Goal: Information Seeking & Learning: Learn about a topic

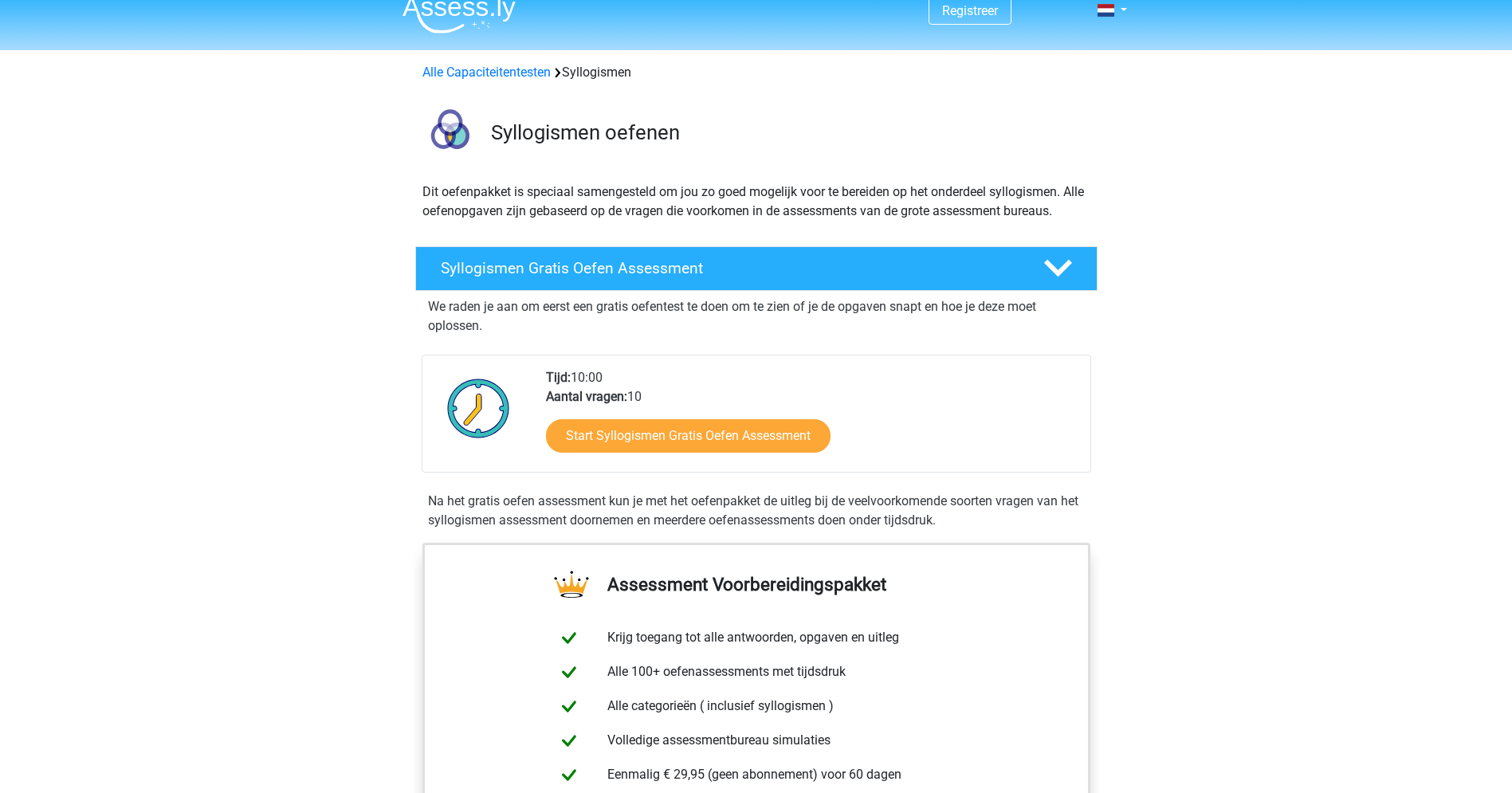
scroll to position [18, 0]
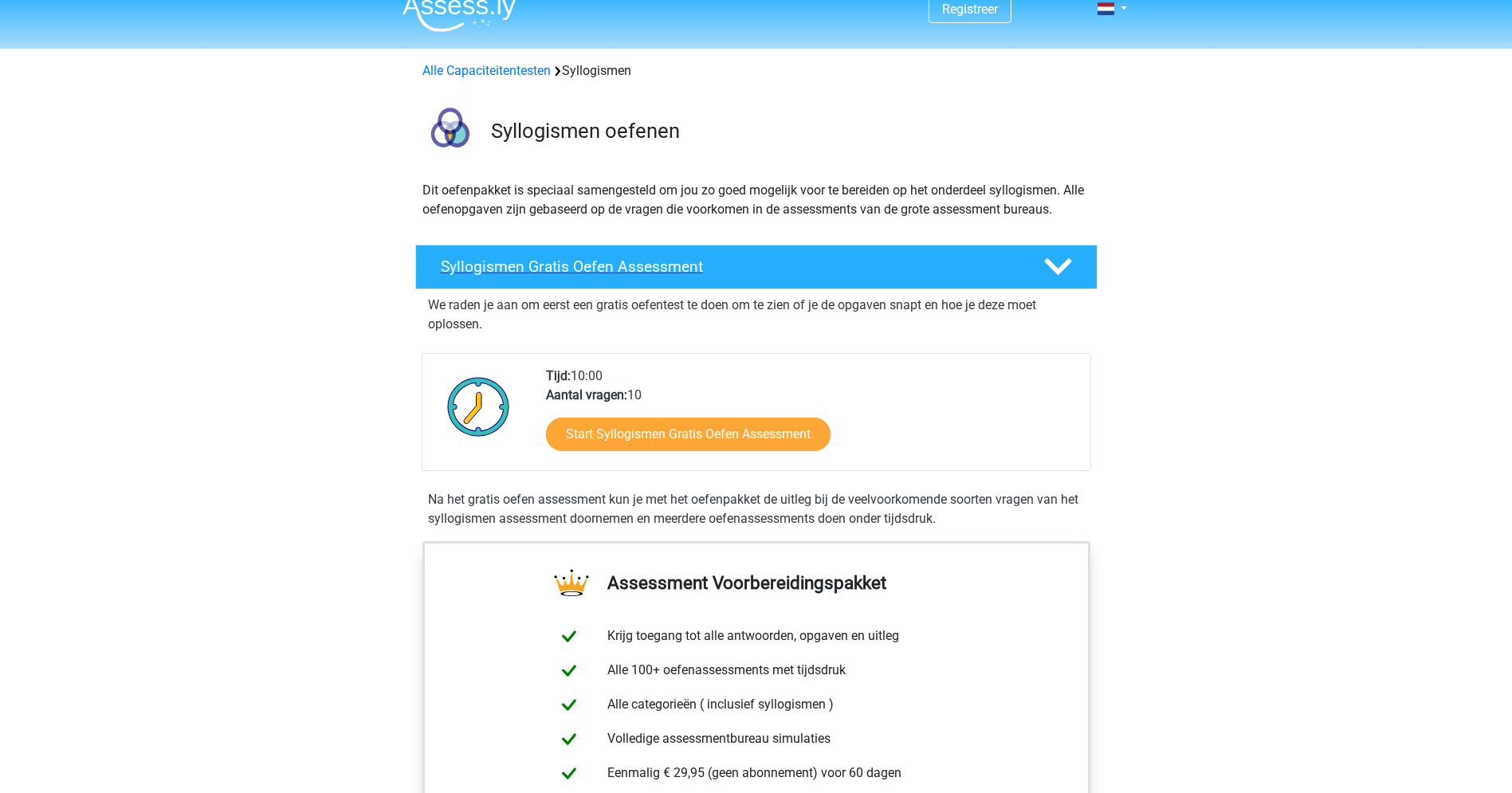
click at [1056, 265] on icon at bounding box center [1058, 267] width 28 height 28
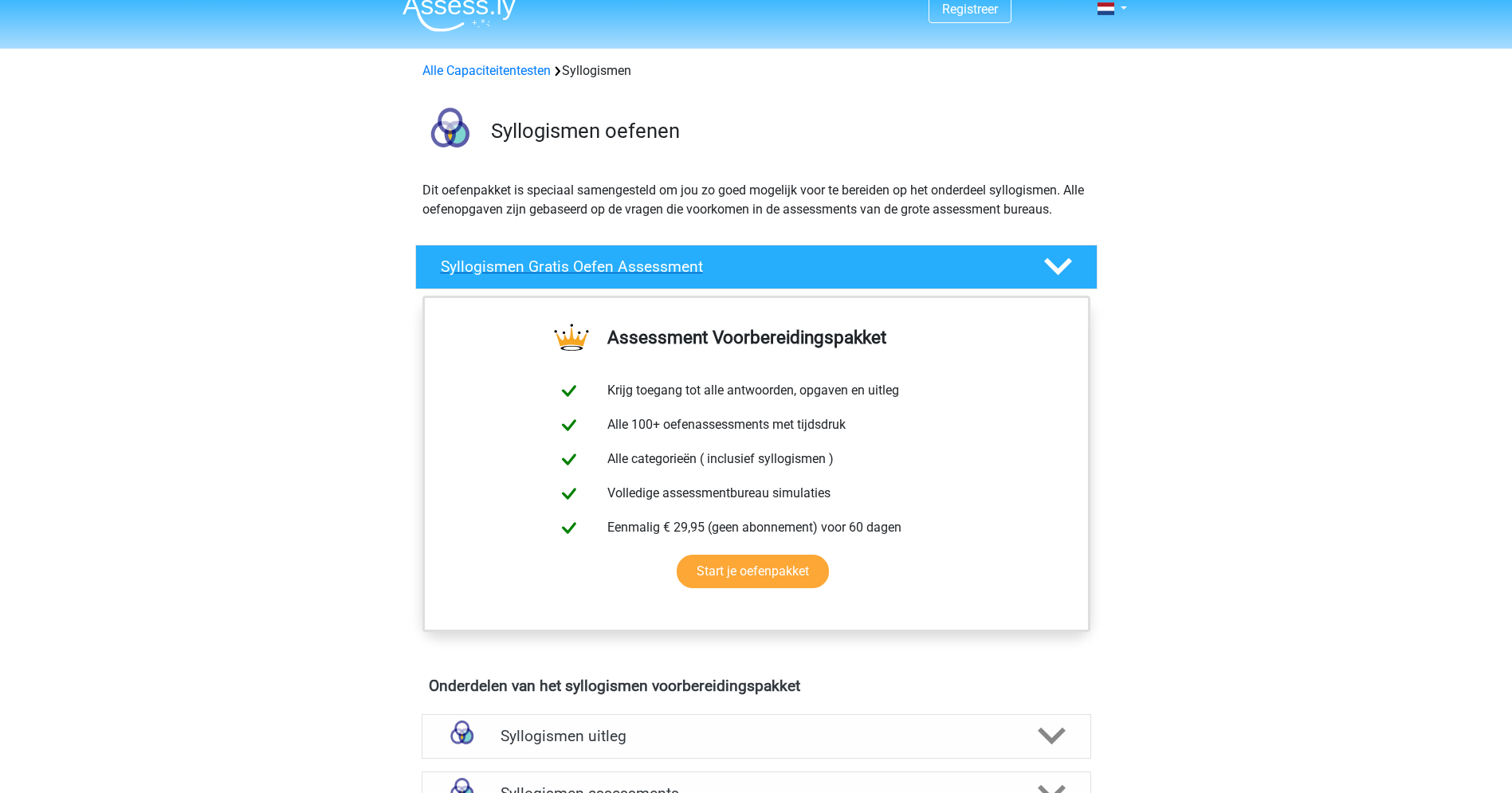
click at [1056, 265] on icon at bounding box center [1058, 267] width 28 height 28
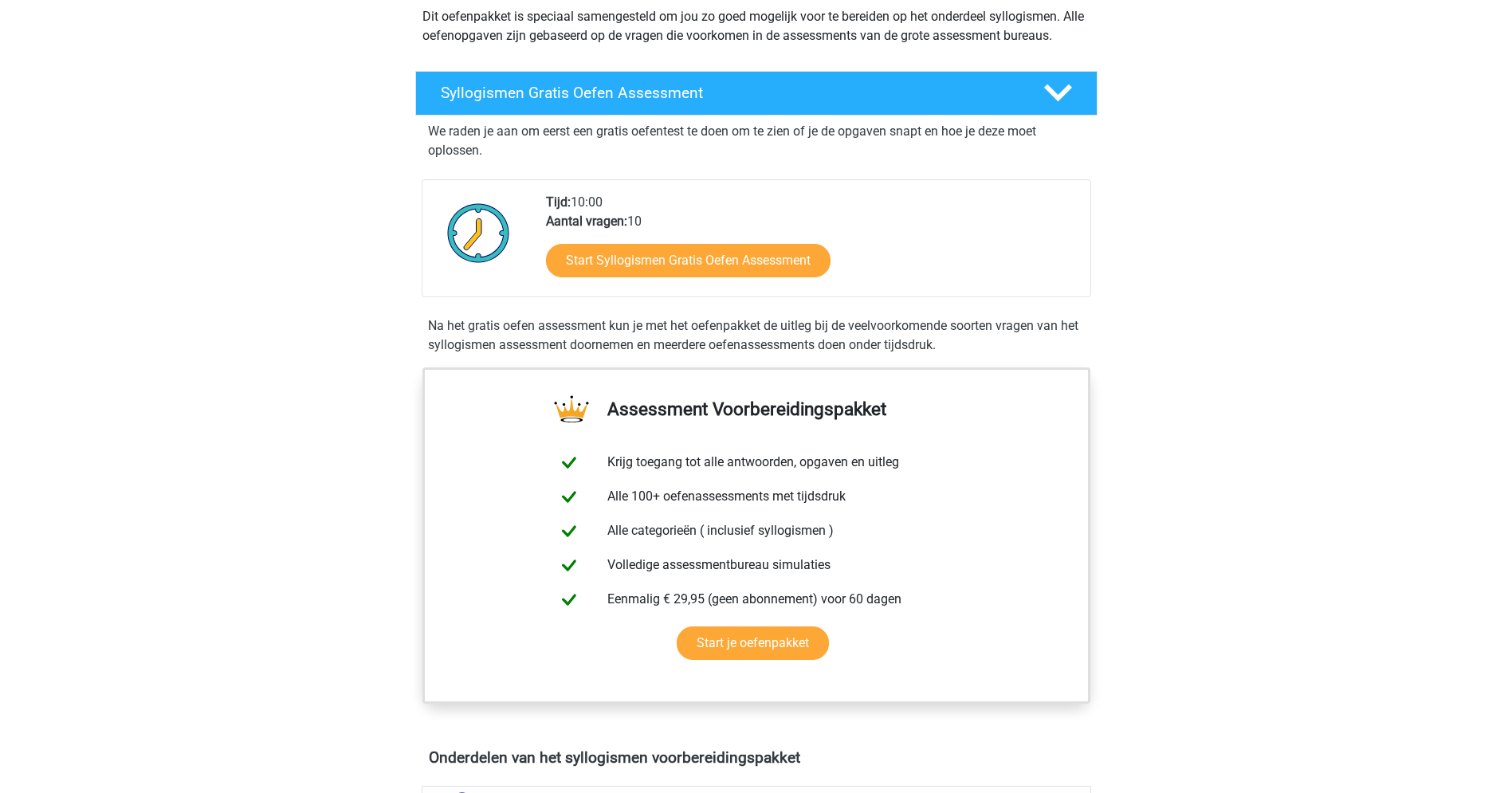
scroll to position [95, 0]
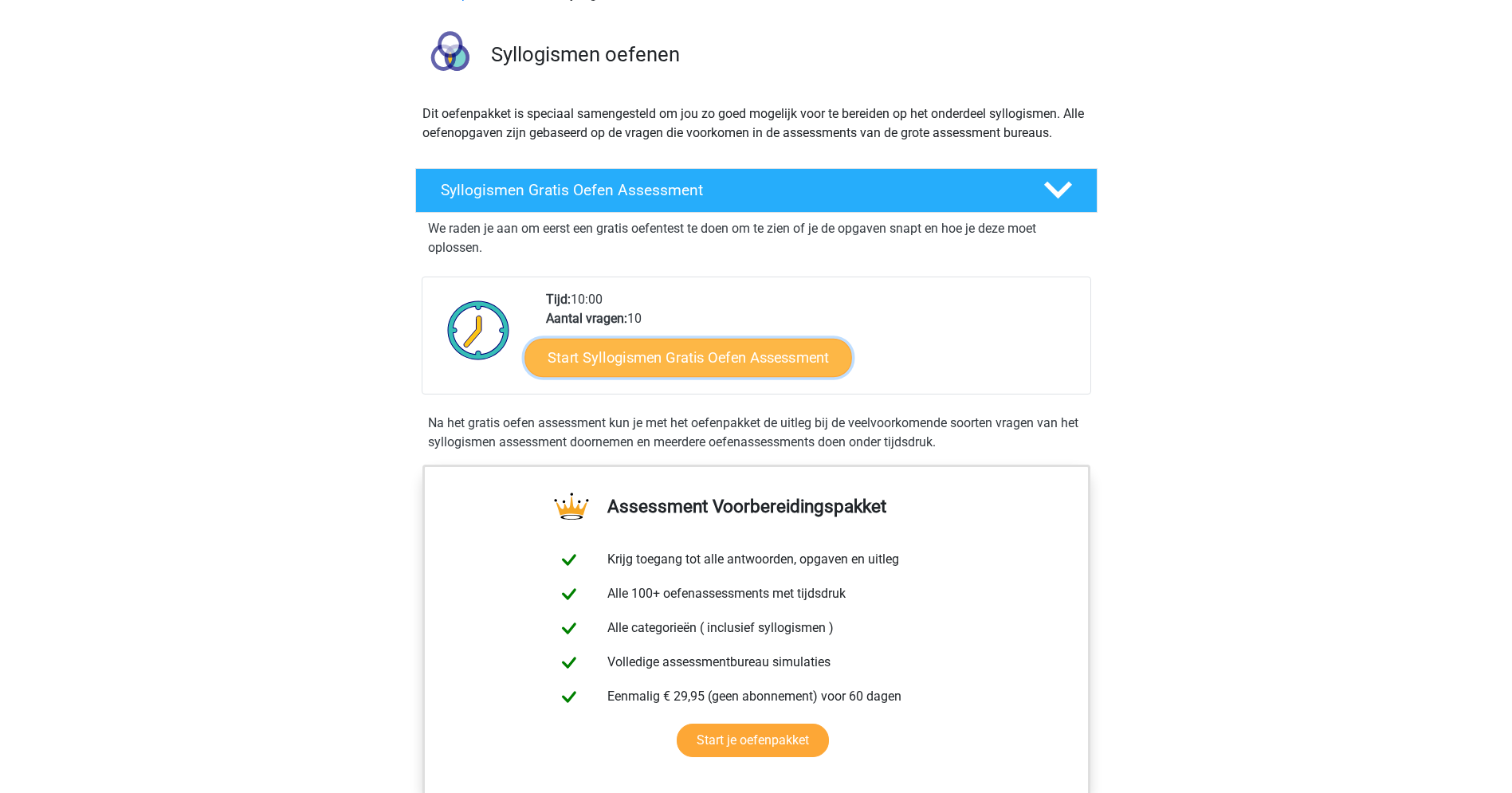
click at [596, 361] on link "Start Syllogismen Gratis Oefen Assessment" at bounding box center [688, 356] width 327 height 38
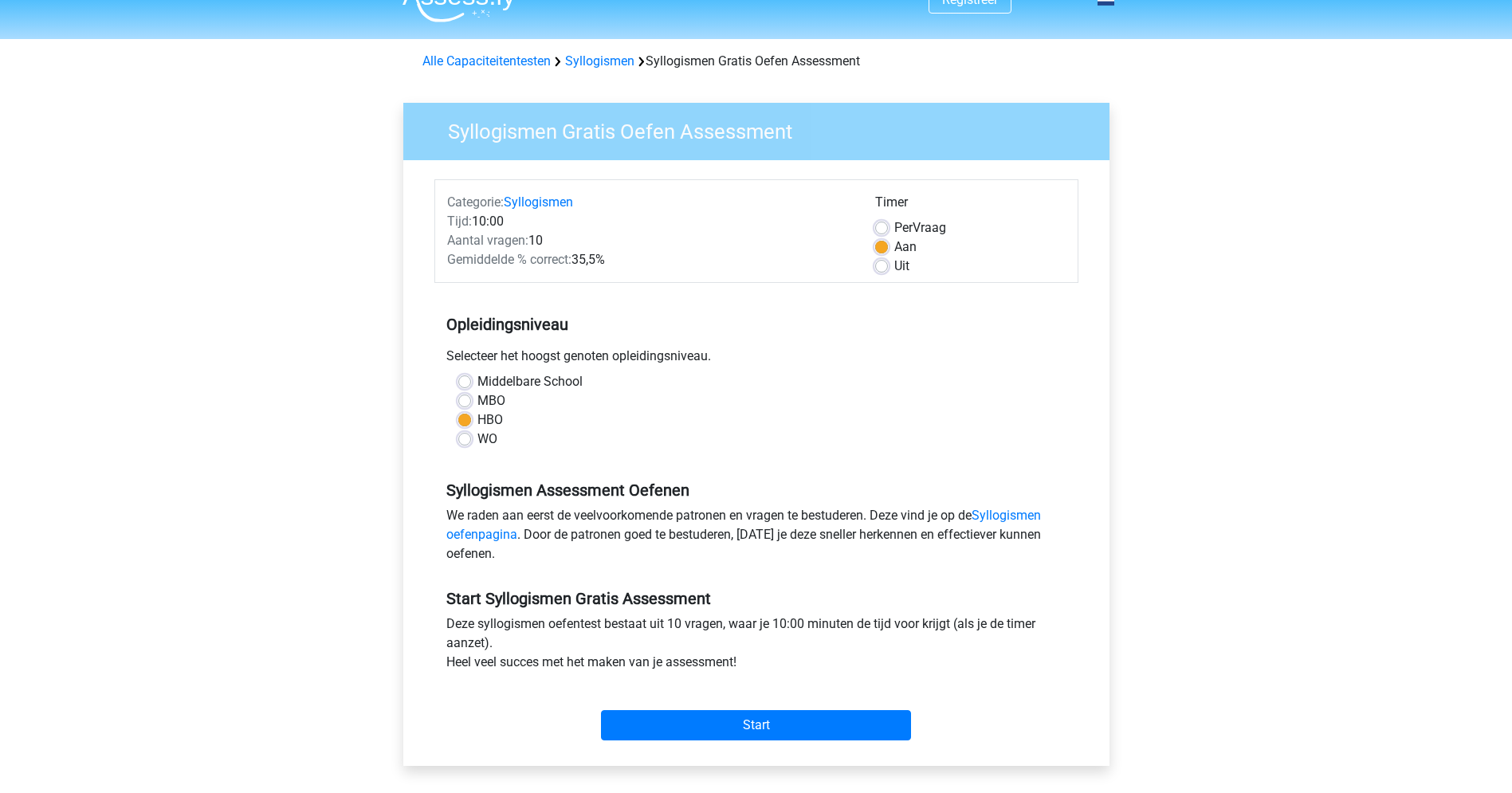
scroll to position [69, 0]
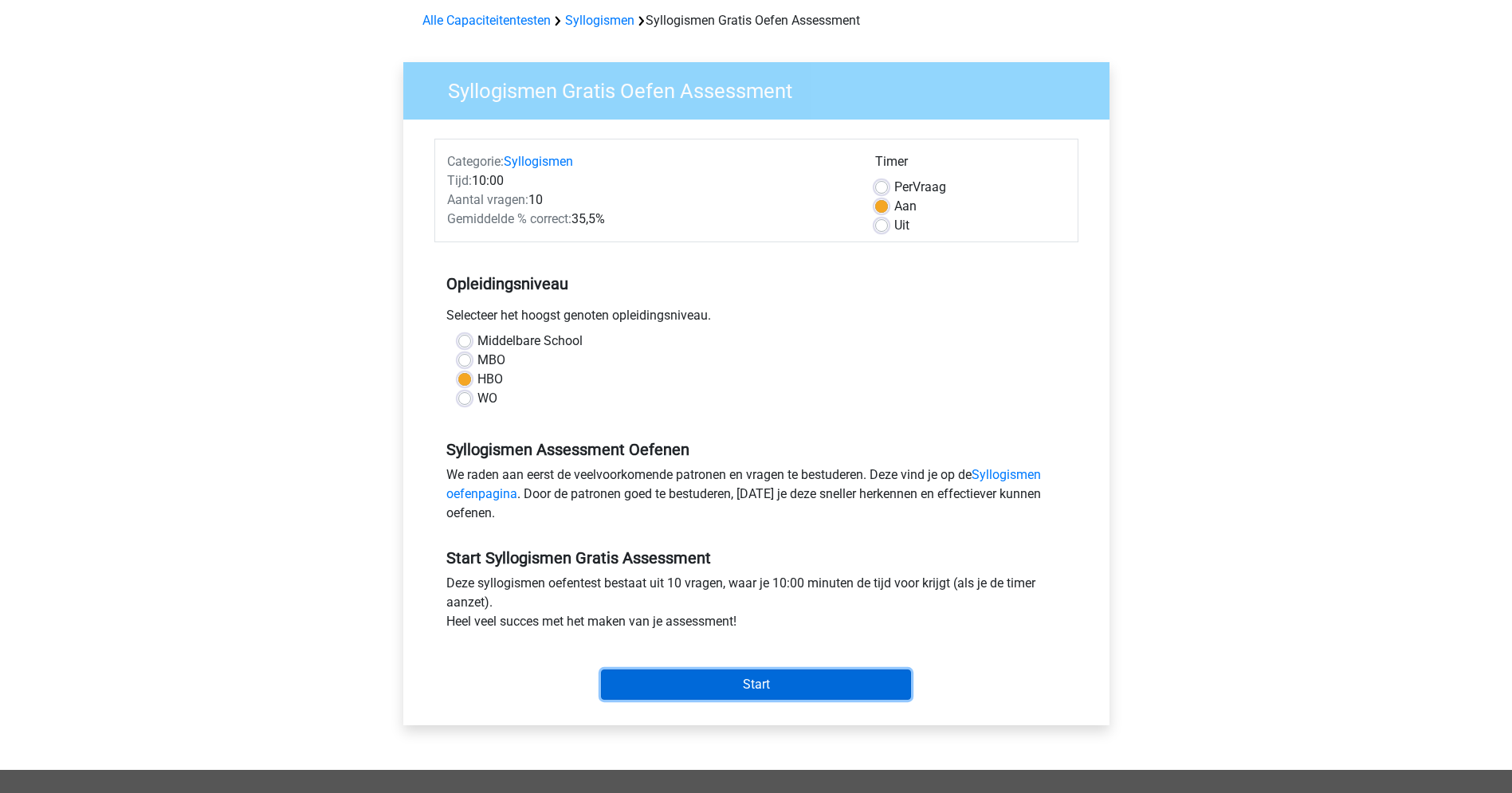
click at [686, 685] on input "Start" at bounding box center [756, 685] width 310 height 30
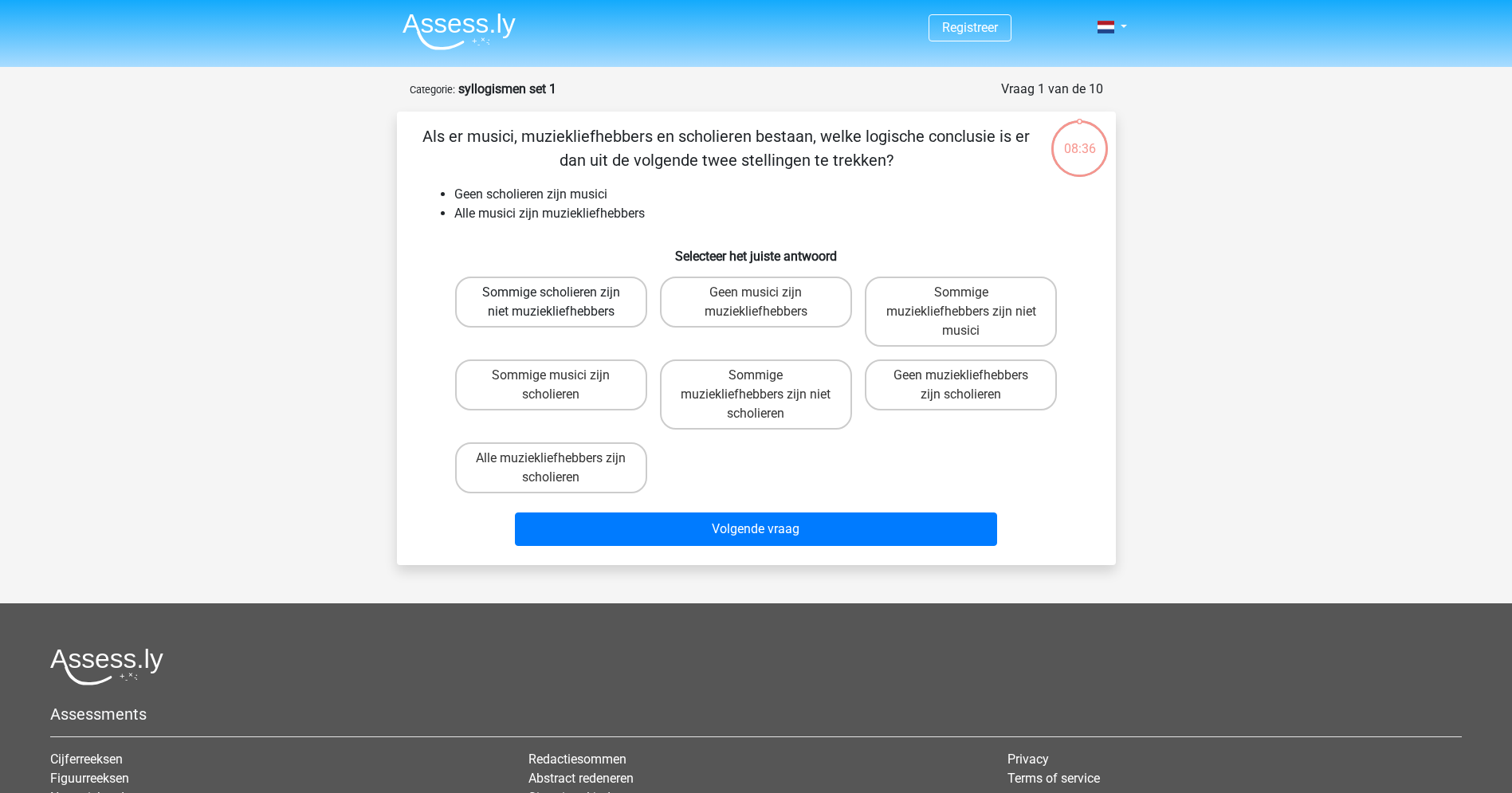
click at [594, 297] on label "Sommige scholieren zijn niet muziekliefhebbers" at bounding box center [551, 302] width 192 height 51
click at [561, 297] on input "Sommige scholieren zijn niet muziekliefhebbers" at bounding box center [556, 297] width 11 height 11
radio input "true"
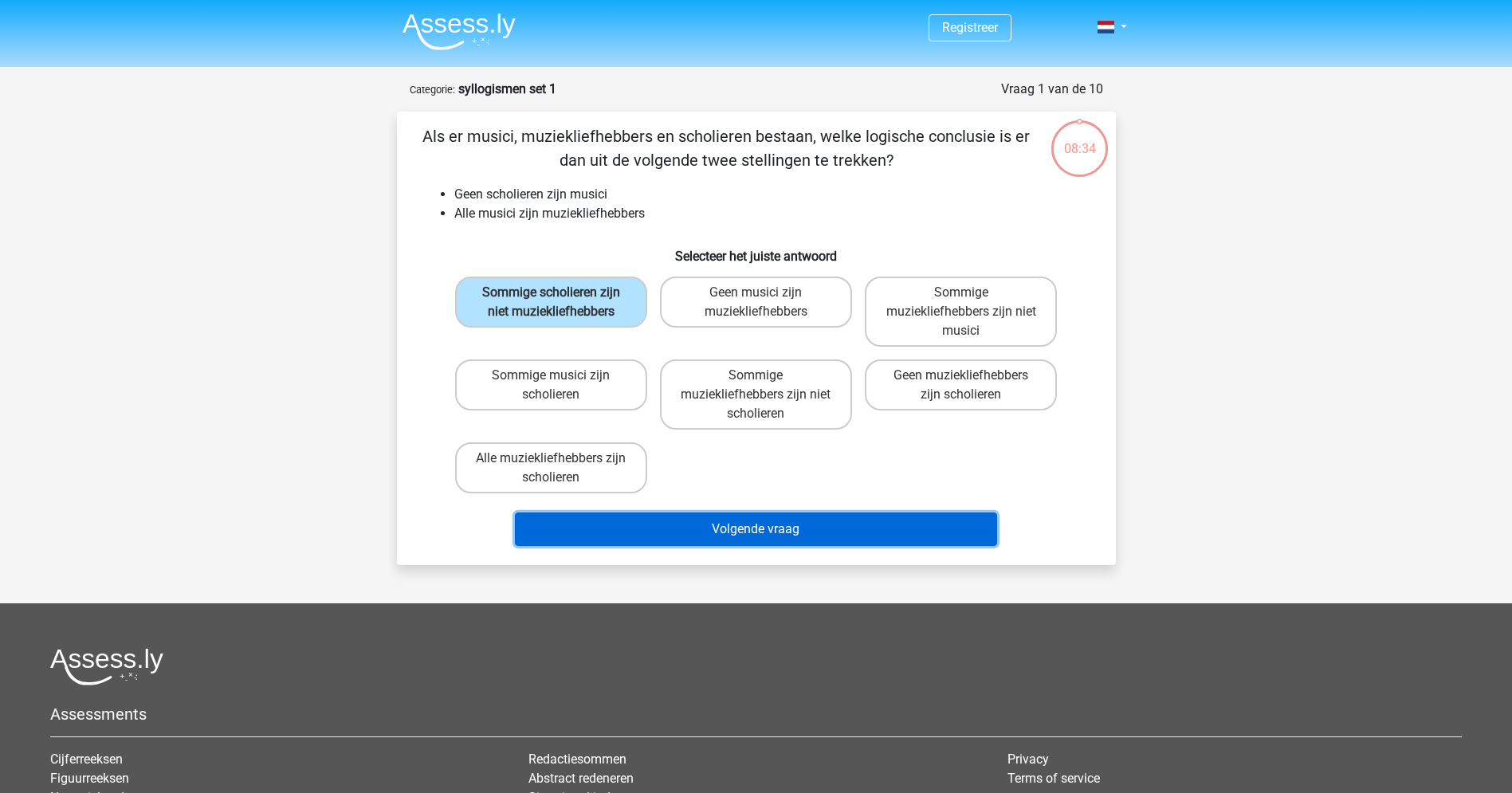
click at [755, 525] on button "Volgende vraag" at bounding box center [756, 529] width 482 height 33
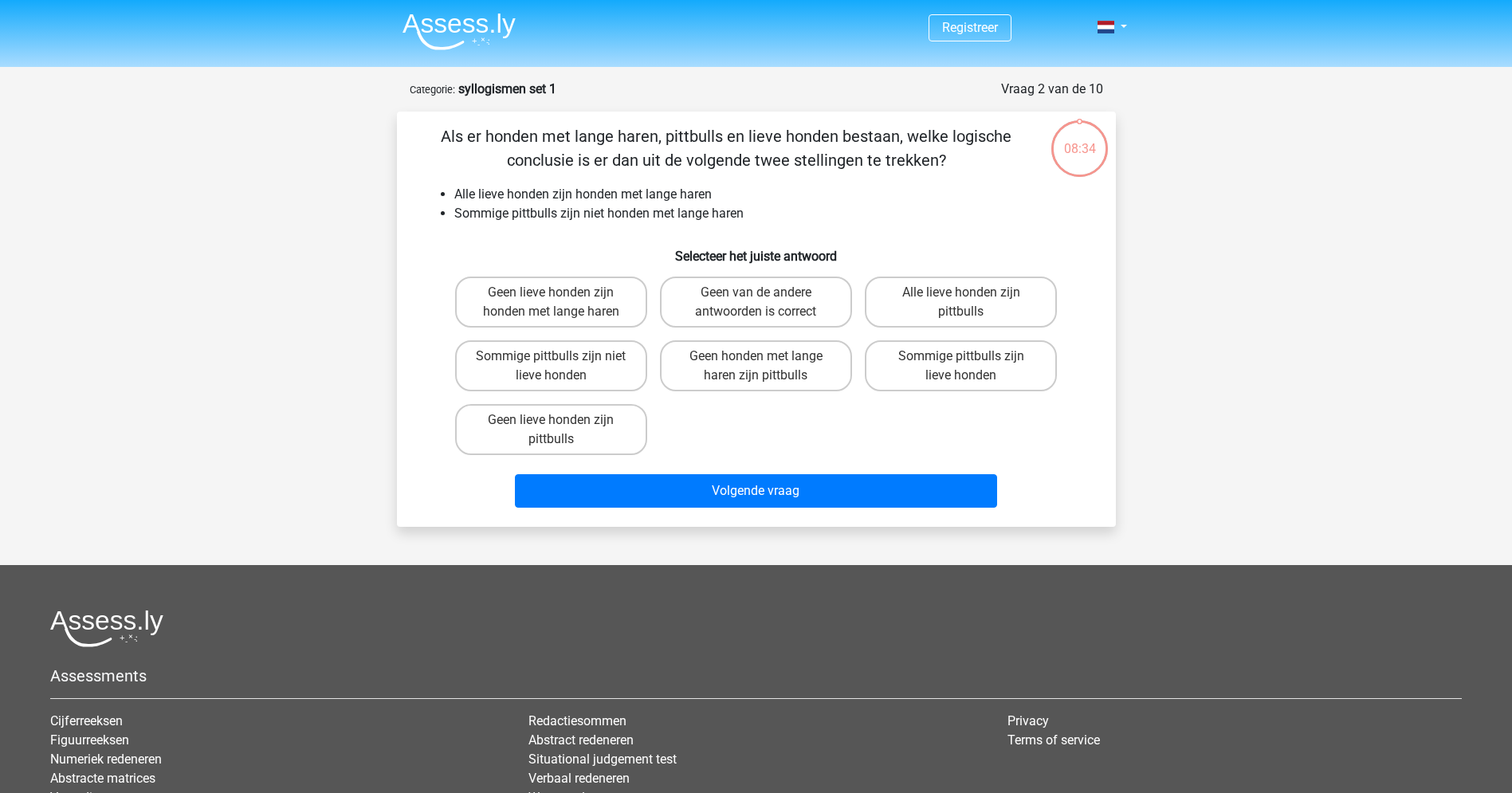
scroll to position [80, 0]
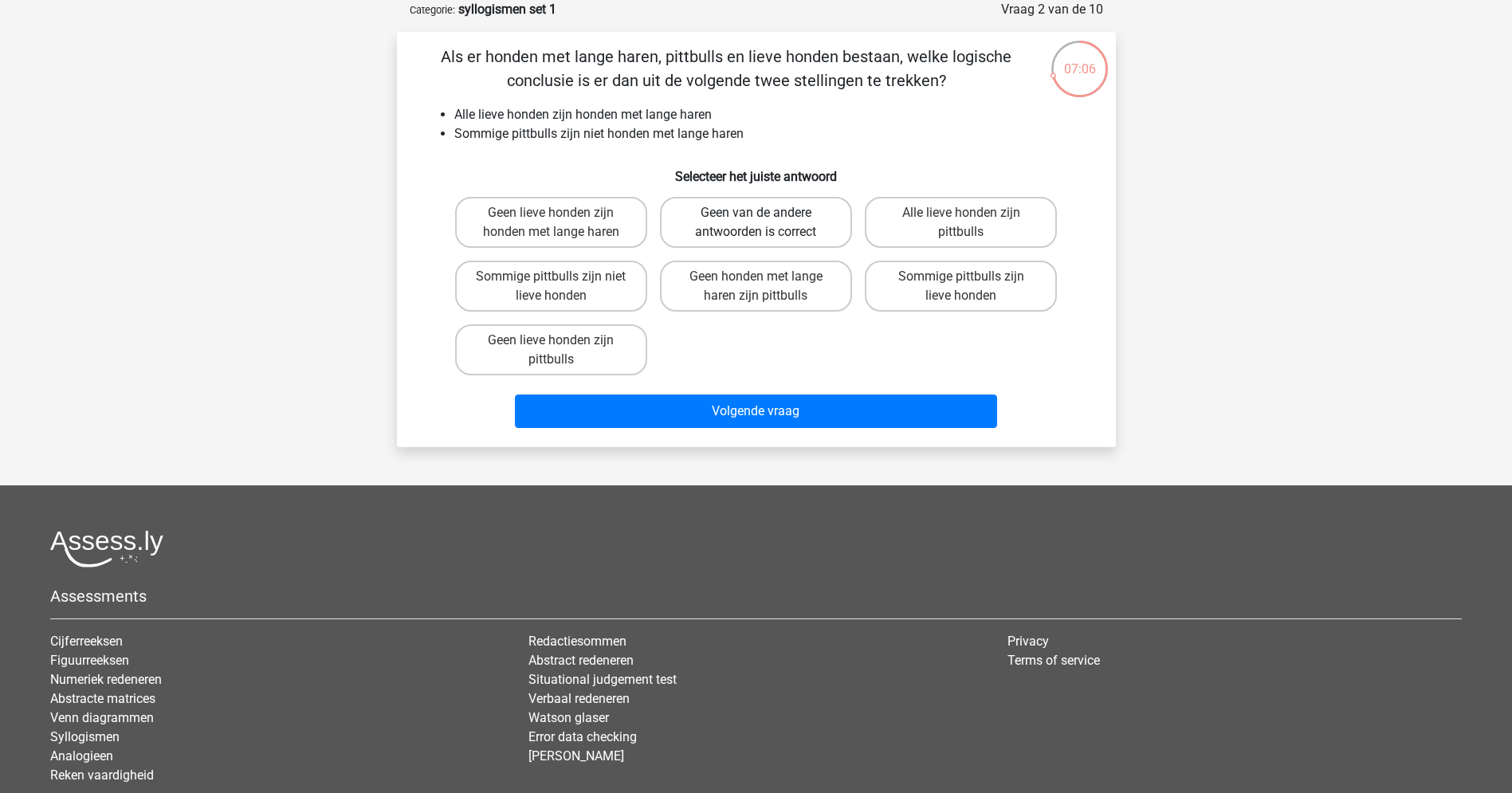
click at [694, 225] on label "Geen van de andere antwoorden is correct" at bounding box center [756, 223] width 192 height 51
click at [755, 224] on input "Geen van de andere antwoorden is correct" at bounding box center [760, 218] width 11 height 11
radio input "true"
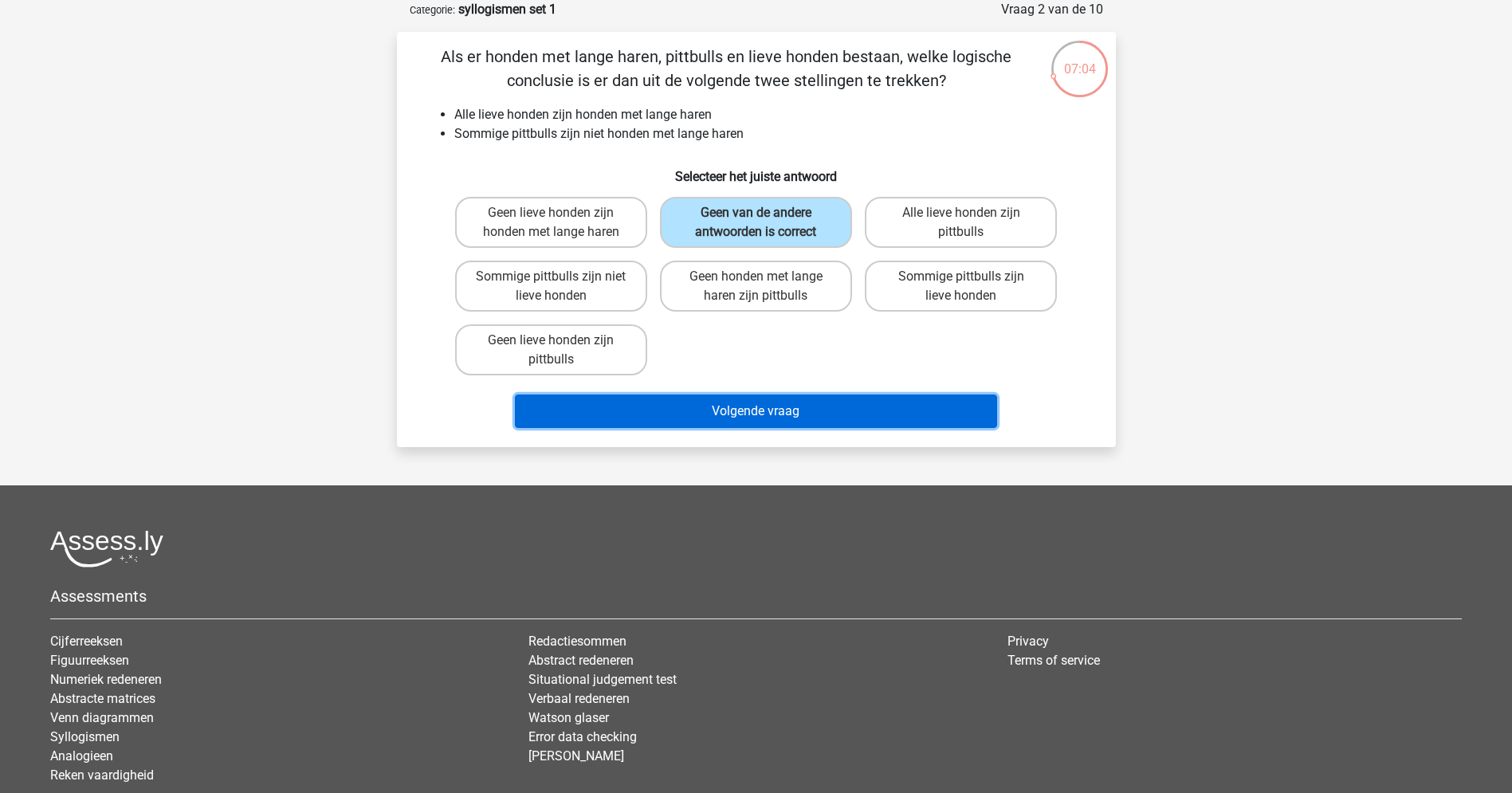
click at [719, 415] on button "Volgende vraag" at bounding box center [756, 411] width 482 height 33
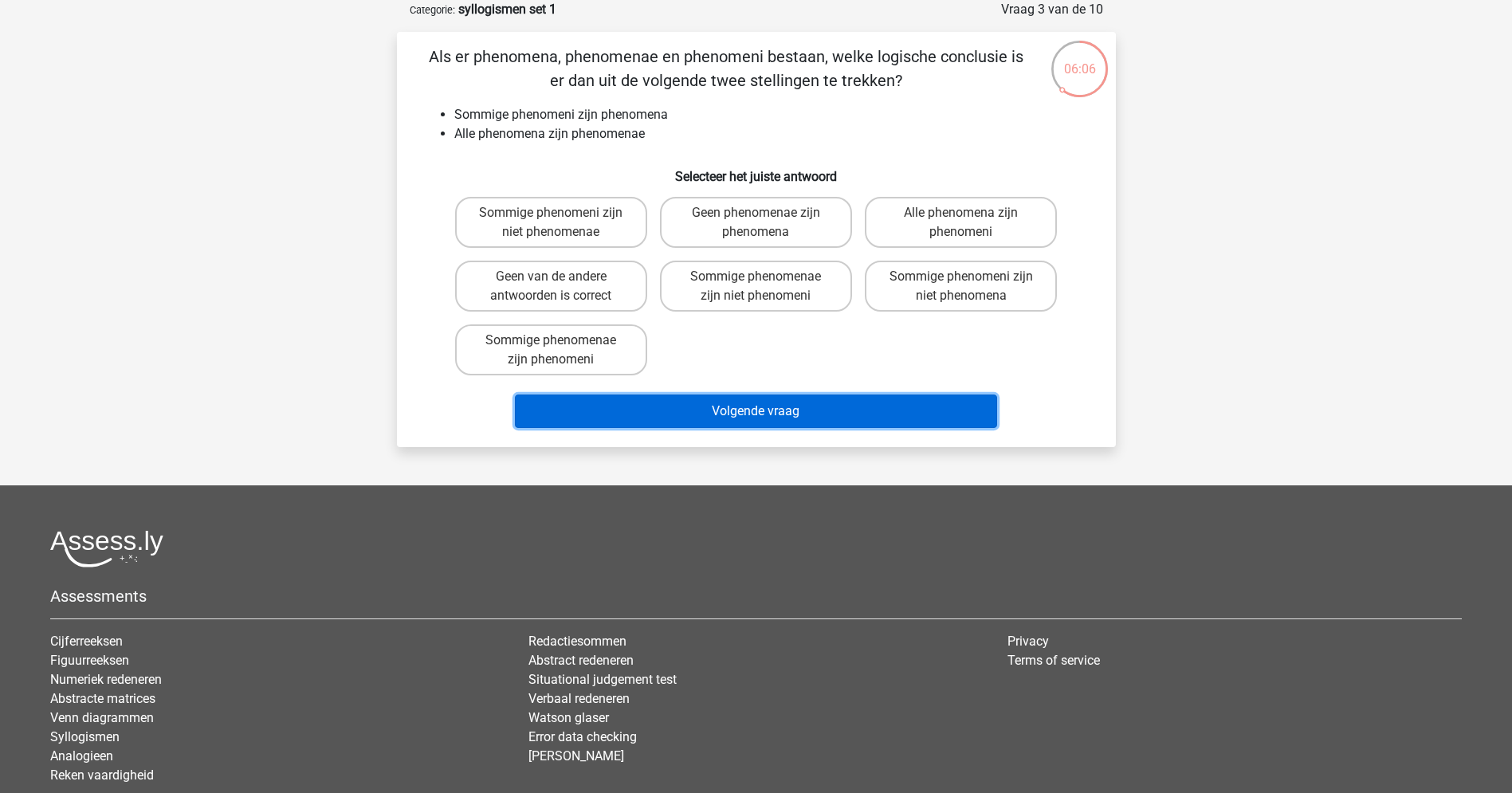
click at [704, 413] on button "Volgende vraag" at bounding box center [756, 411] width 482 height 33
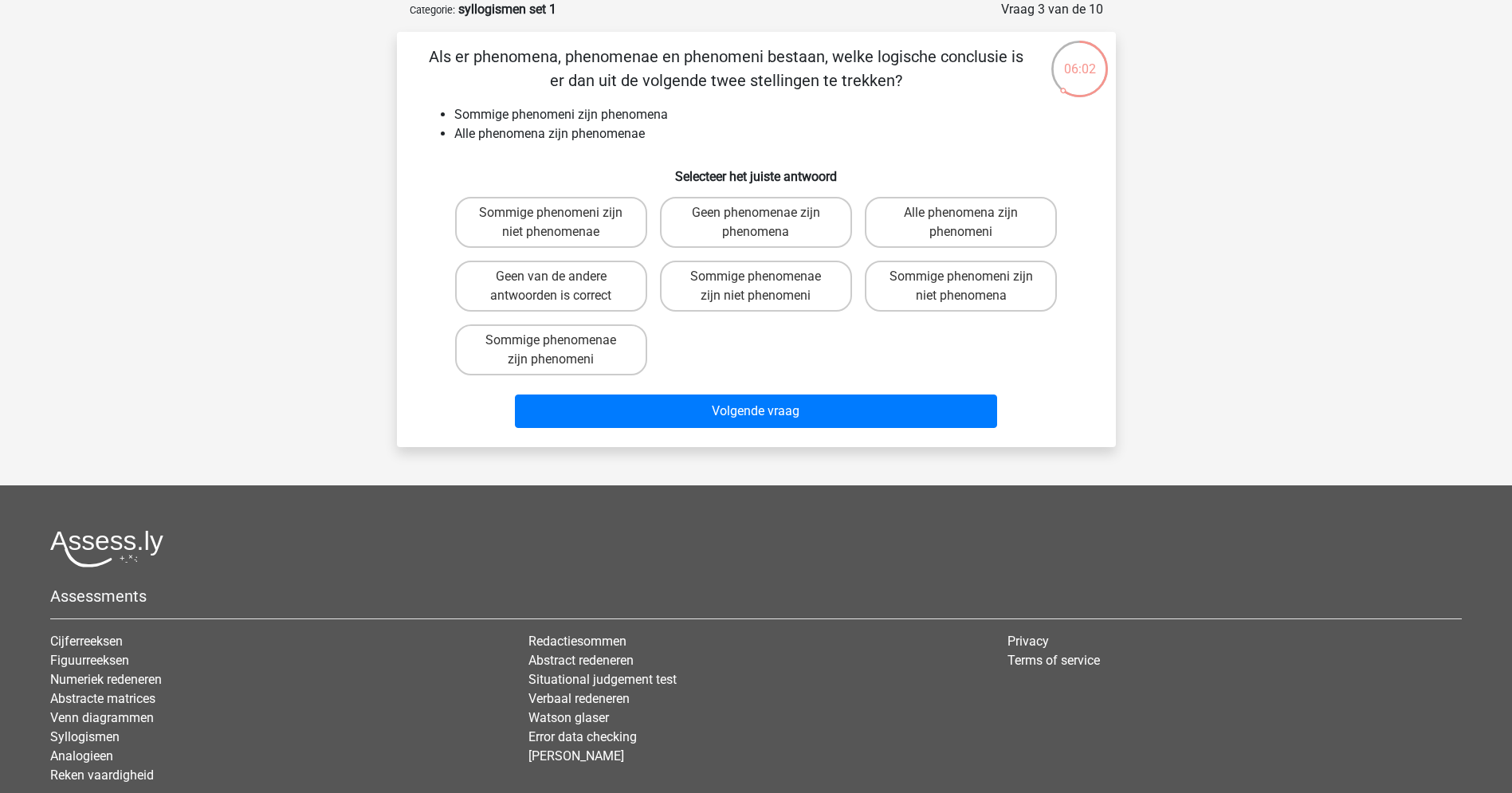
click at [350, 171] on div "Registreer Nederlands English" at bounding box center [756, 413] width 1512 height 986
click at [697, 287] on label "Sommige phenomenae zijn niet phenomeni" at bounding box center [756, 286] width 192 height 51
click at [755, 287] on input "Sommige phenomenae zijn niet phenomeni" at bounding box center [760, 282] width 11 height 11
radio input "true"
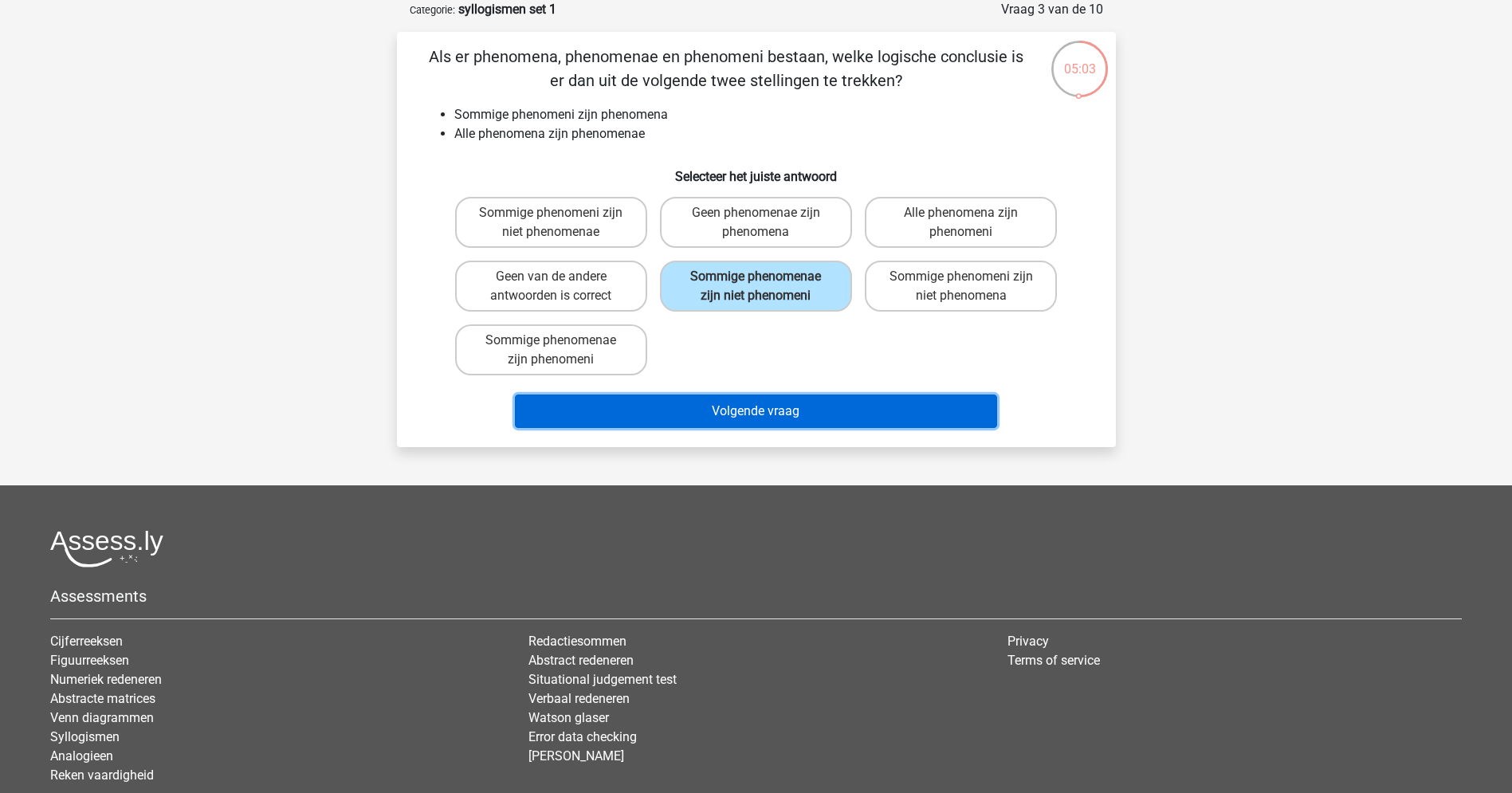
click at [711, 406] on button "Volgende vraag" at bounding box center [756, 411] width 482 height 33
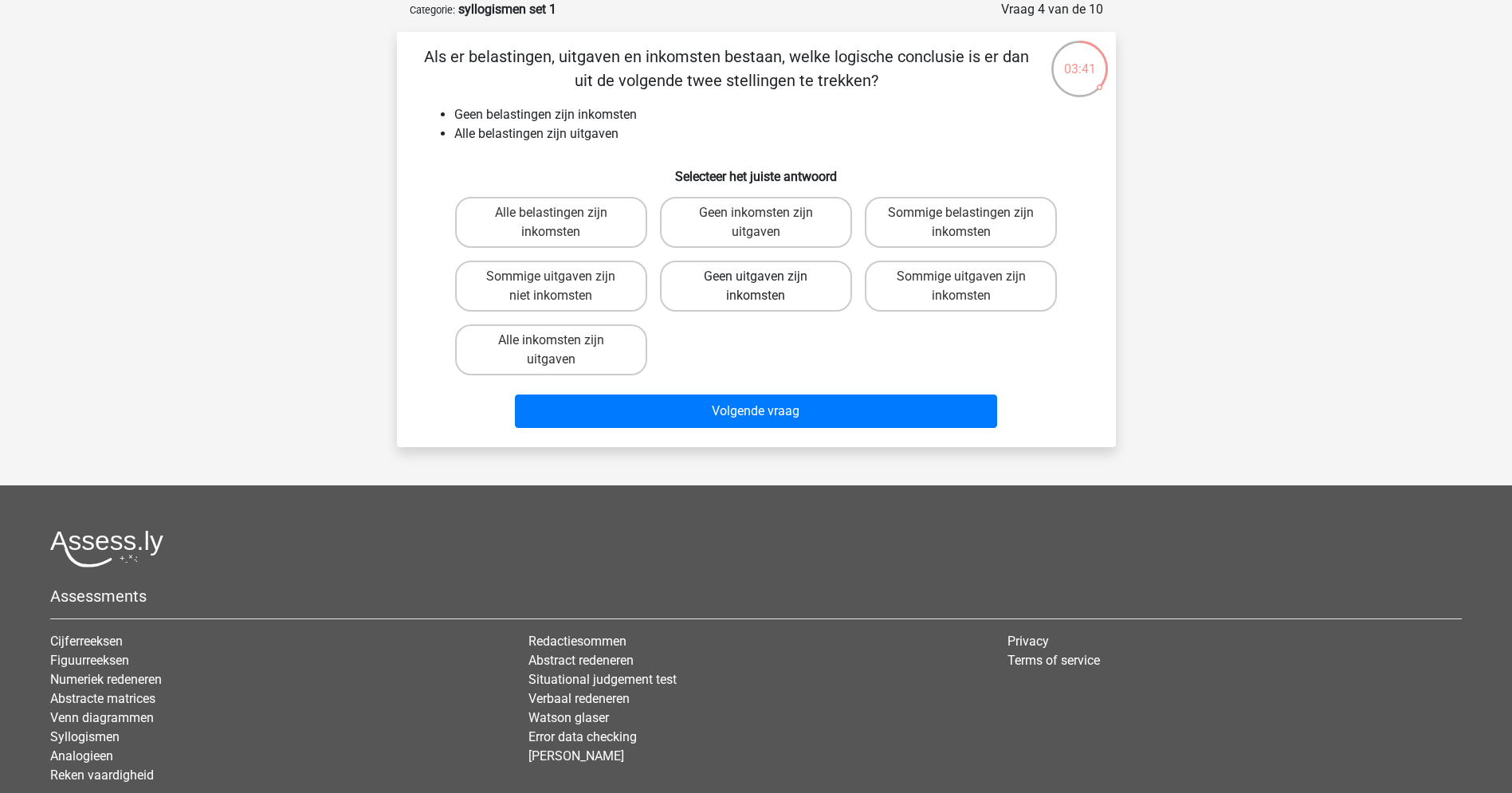
click at [731, 282] on label "Geen uitgaven zijn inkomsten" at bounding box center [756, 286] width 192 height 51
click at [755, 282] on input "Geen uitgaven zijn inkomsten" at bounding box center [760, 282] width 11 height 11
radio input "true"
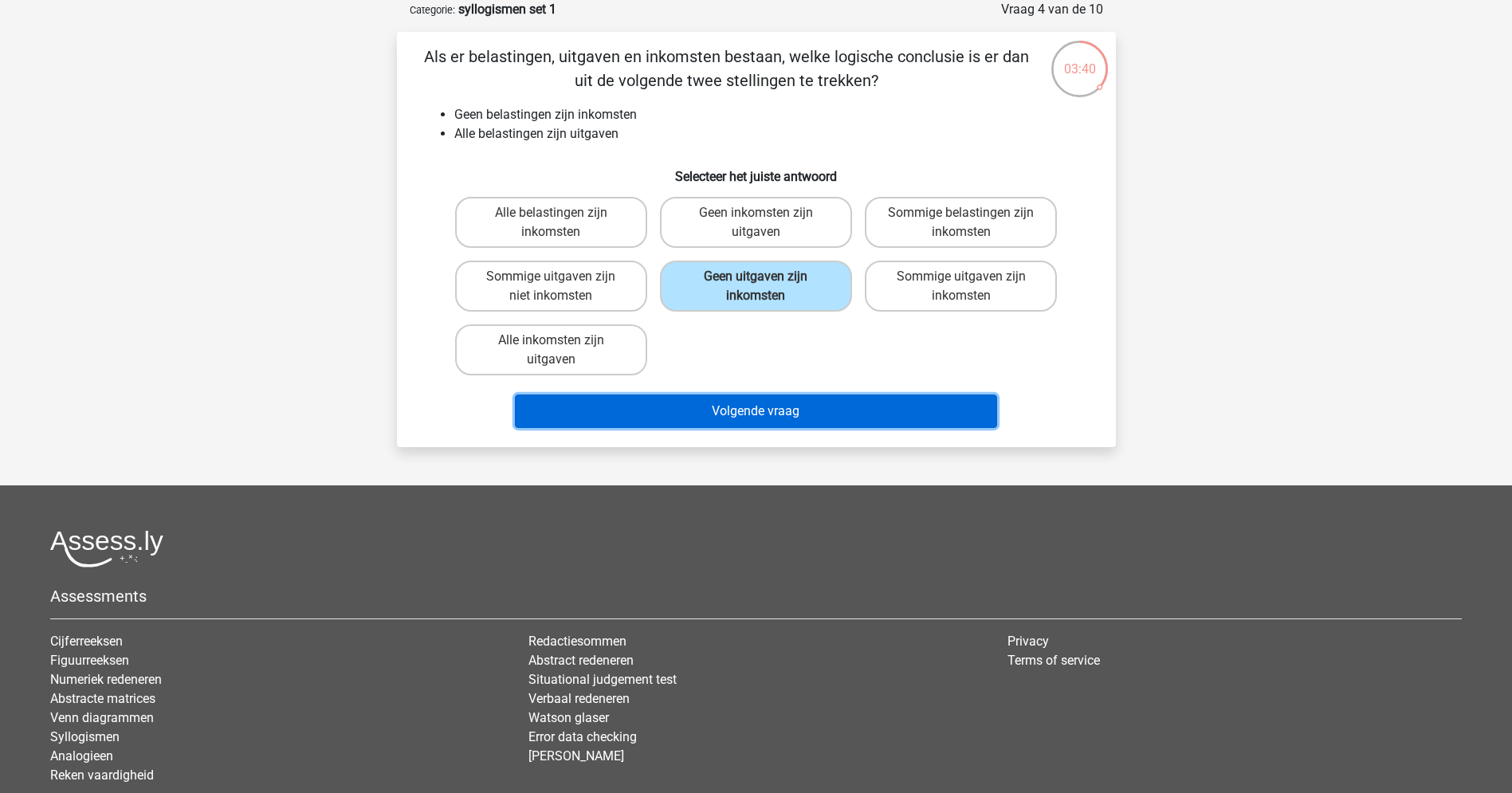
click at [713, 408] on button "Volgende vraag" at bounding box center [756, 411] width 482 height 33
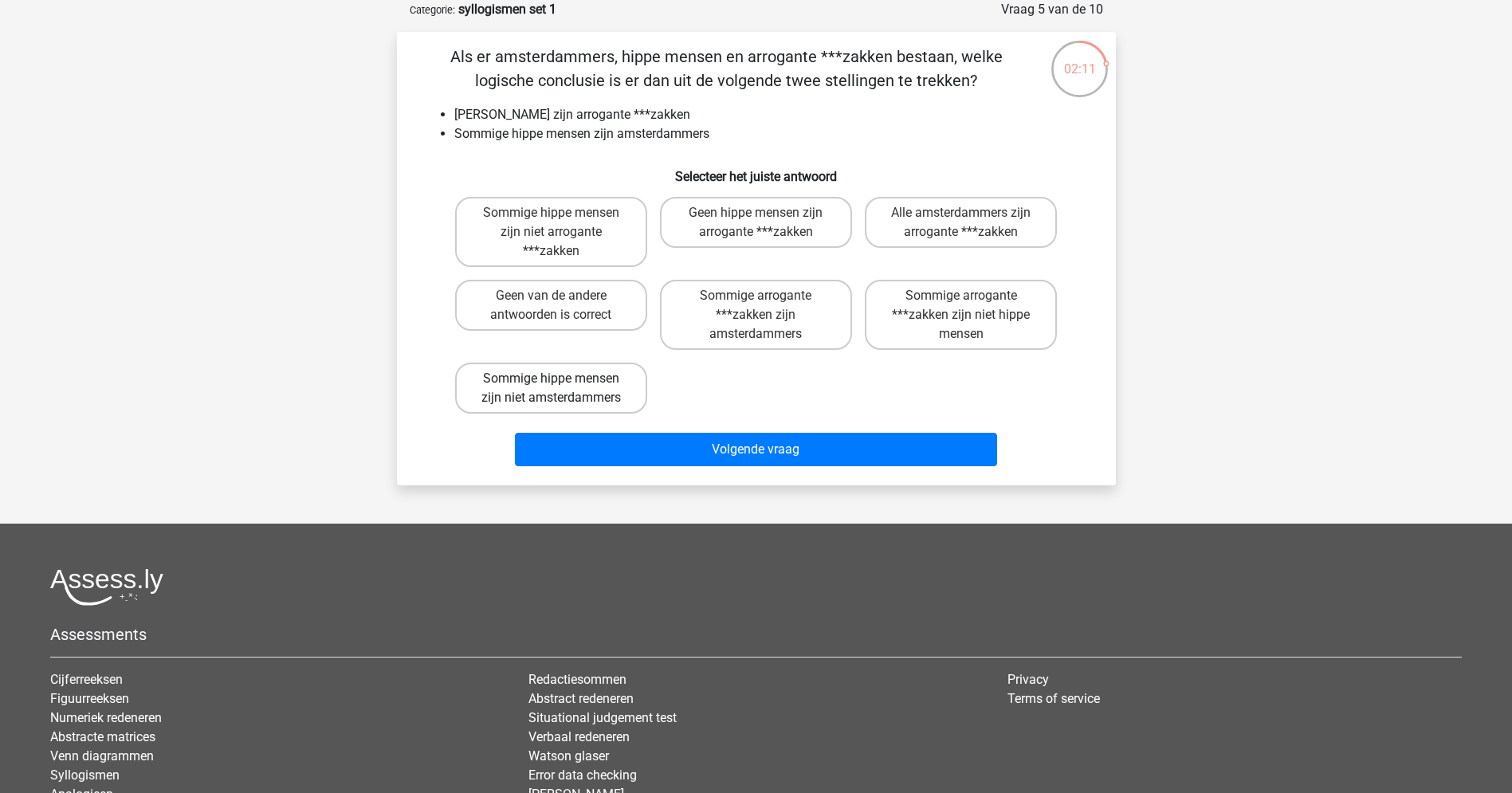
click at [574, 393] on label "Sommige hippe mensen zijn niet amsterdammers" at bounding box center [551, 388] width 192 height 51
click at [561, 389] on input "Sommige hippe mensen zijn niet amsterdammers" at bounding box center [556, 384] width 11 height 11
radio input "true"
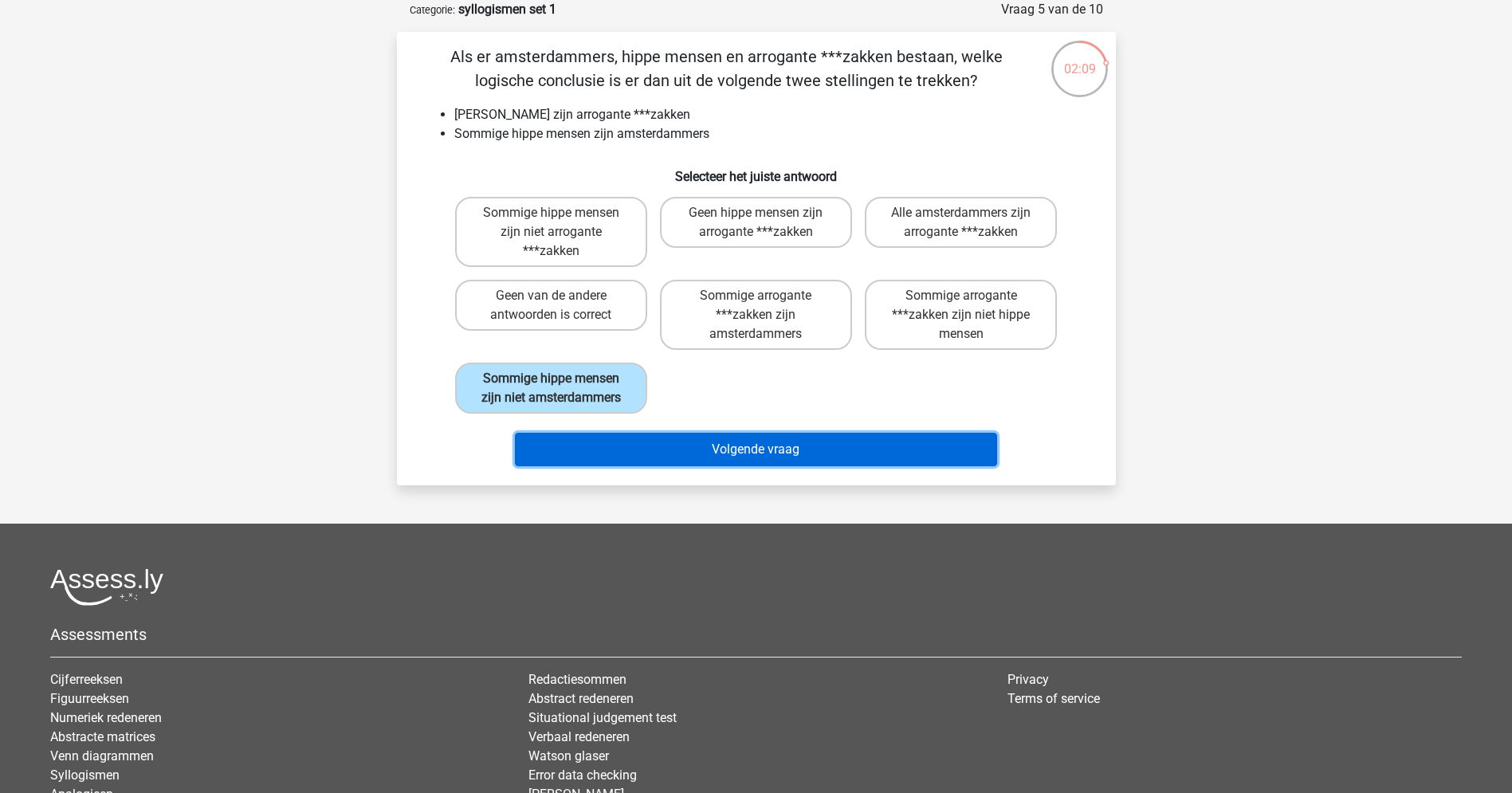
click at [707, 447] on button "Volgende vraag" at bounding box center [756, 450] width 482 height 33
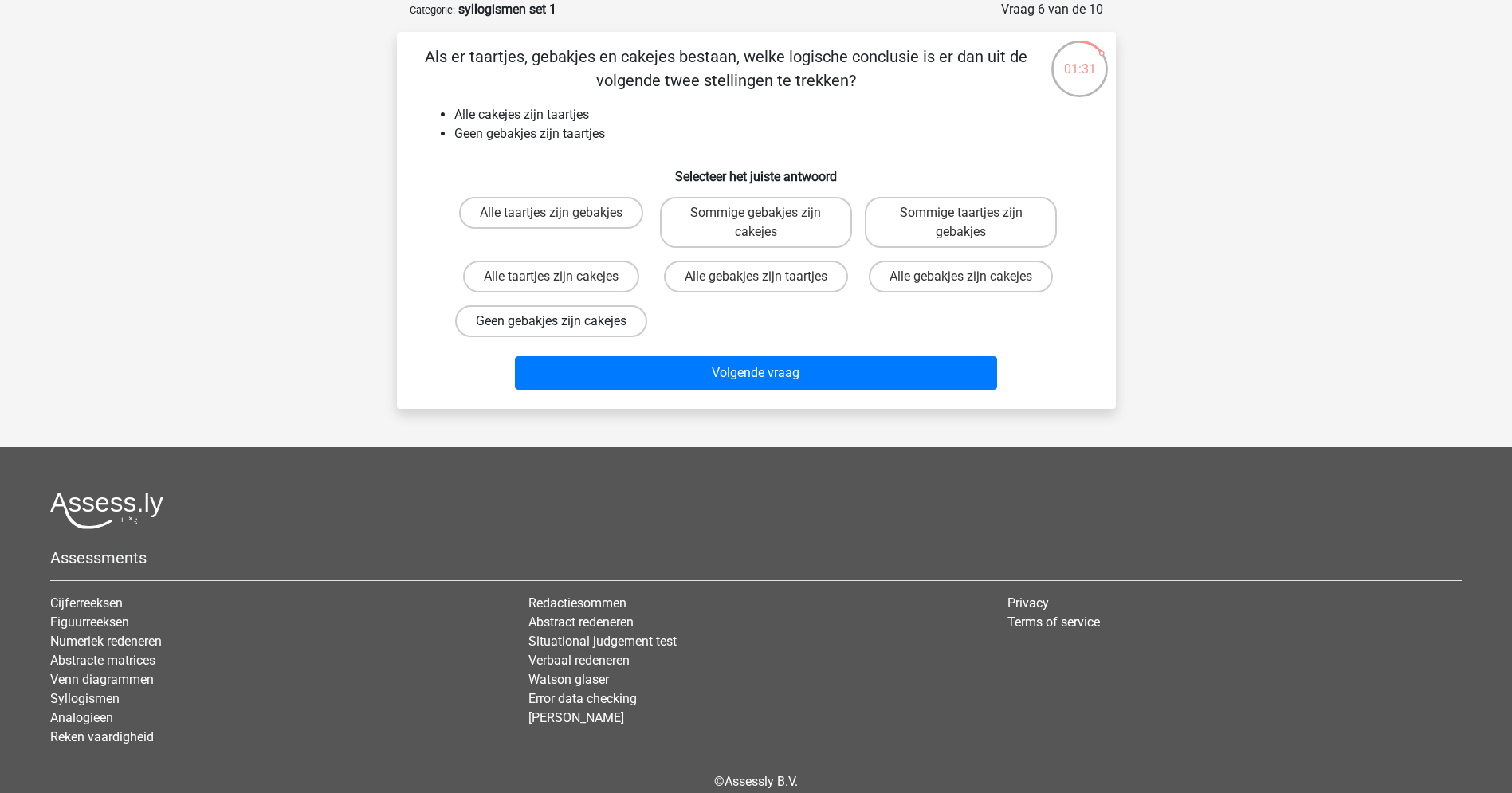
click at [531, 333] on label "Geen gebakjes zijn cakejes" at bounding box center [551, 321] width 192 height 32
click at [551, 332] on input "Geen gebakjes zijn cakejes" at bounding box center [556, 327] width 11 height 11
radio input "true"
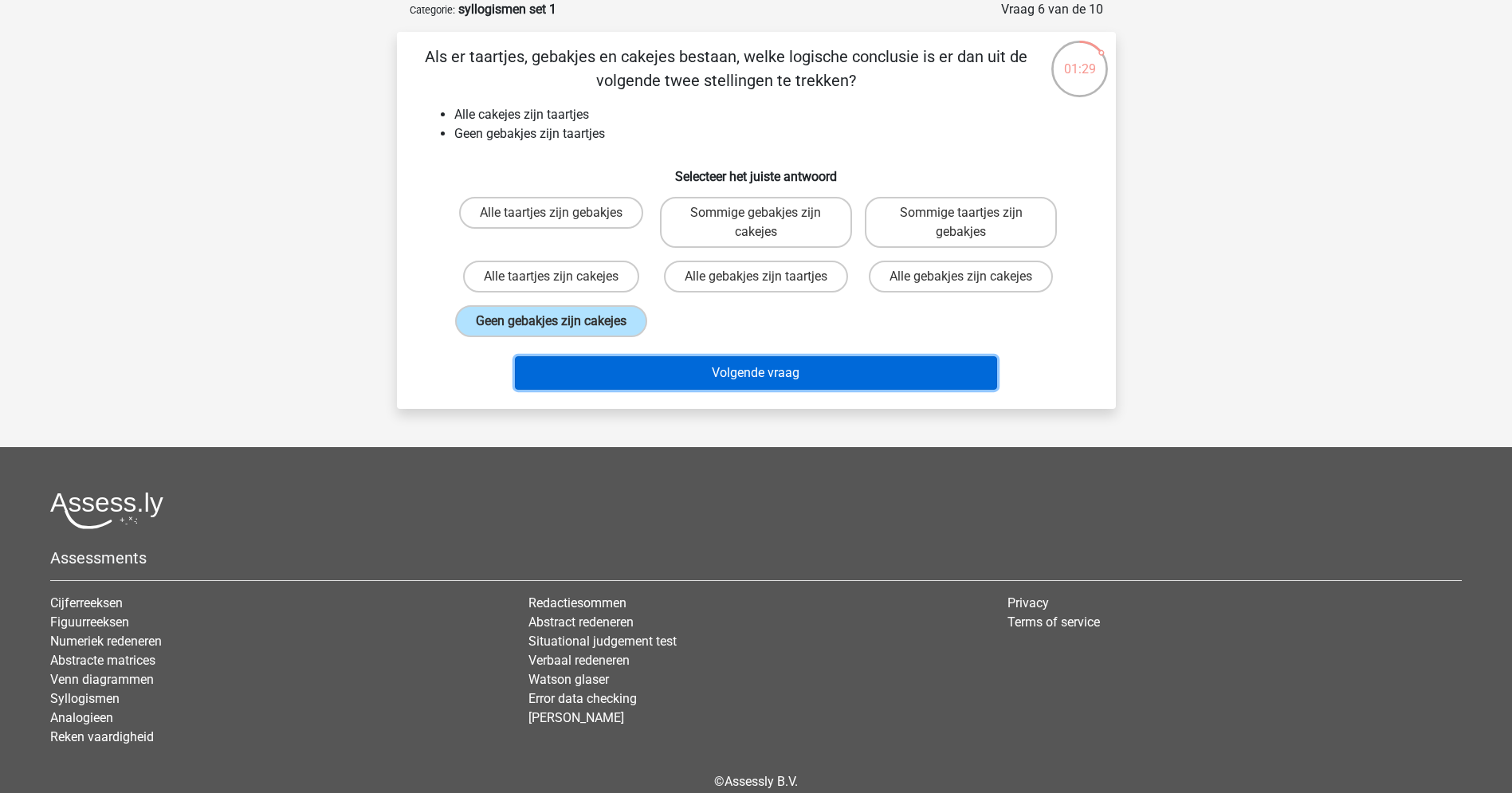
click at [782, 390] on button "Volgende vraag" at bounding box center [756, 373] width 482 height 33
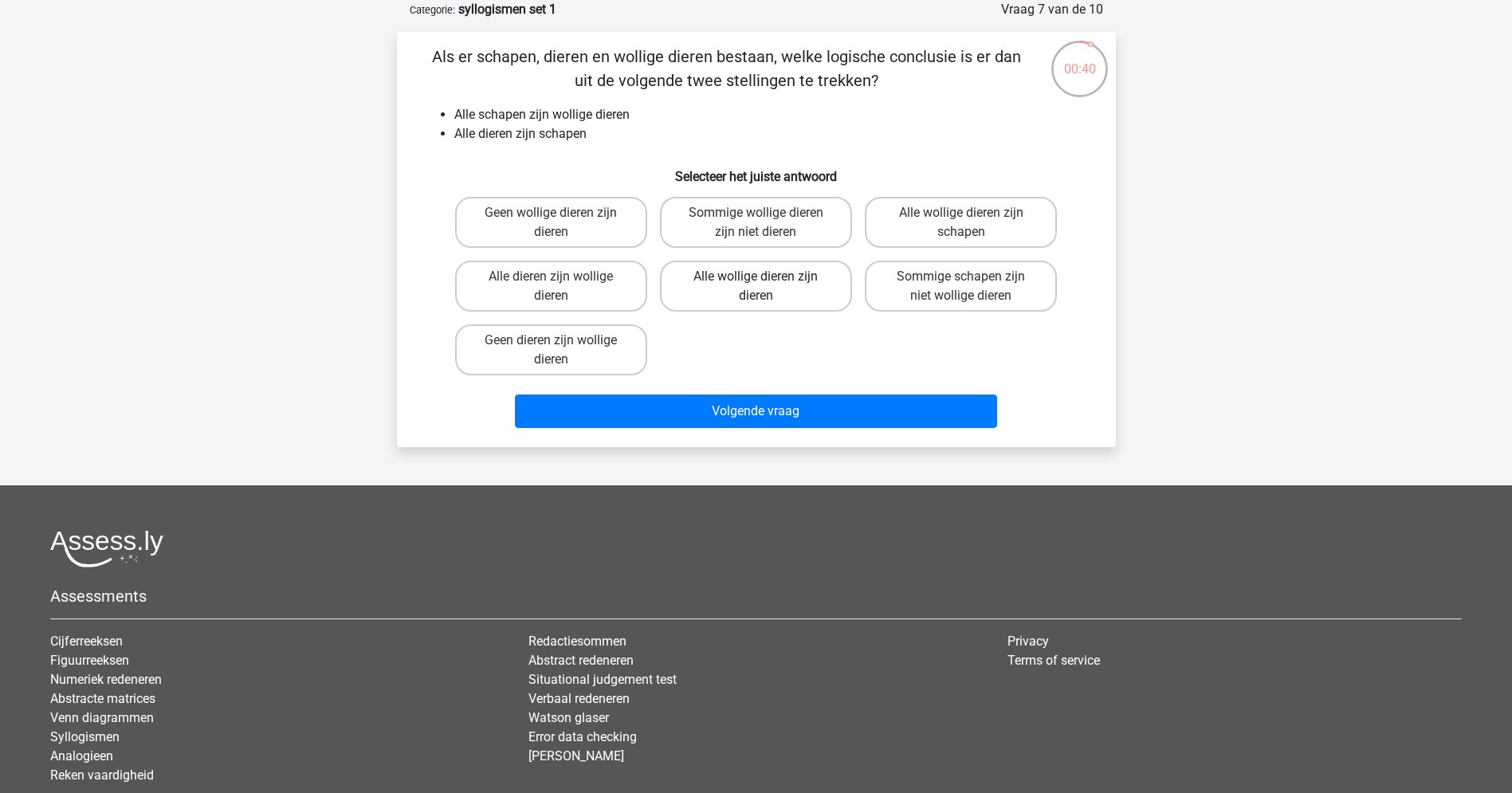
click at [710, 288] on label "Alle wollige dieren zijn dieren" at bounding box center [756, 286] width 192 height 51
click at [755, 287] on input "Alle wollige dieren zijn dieren" at bounding box center [760, 282] width 11 height 11
radio input "true"
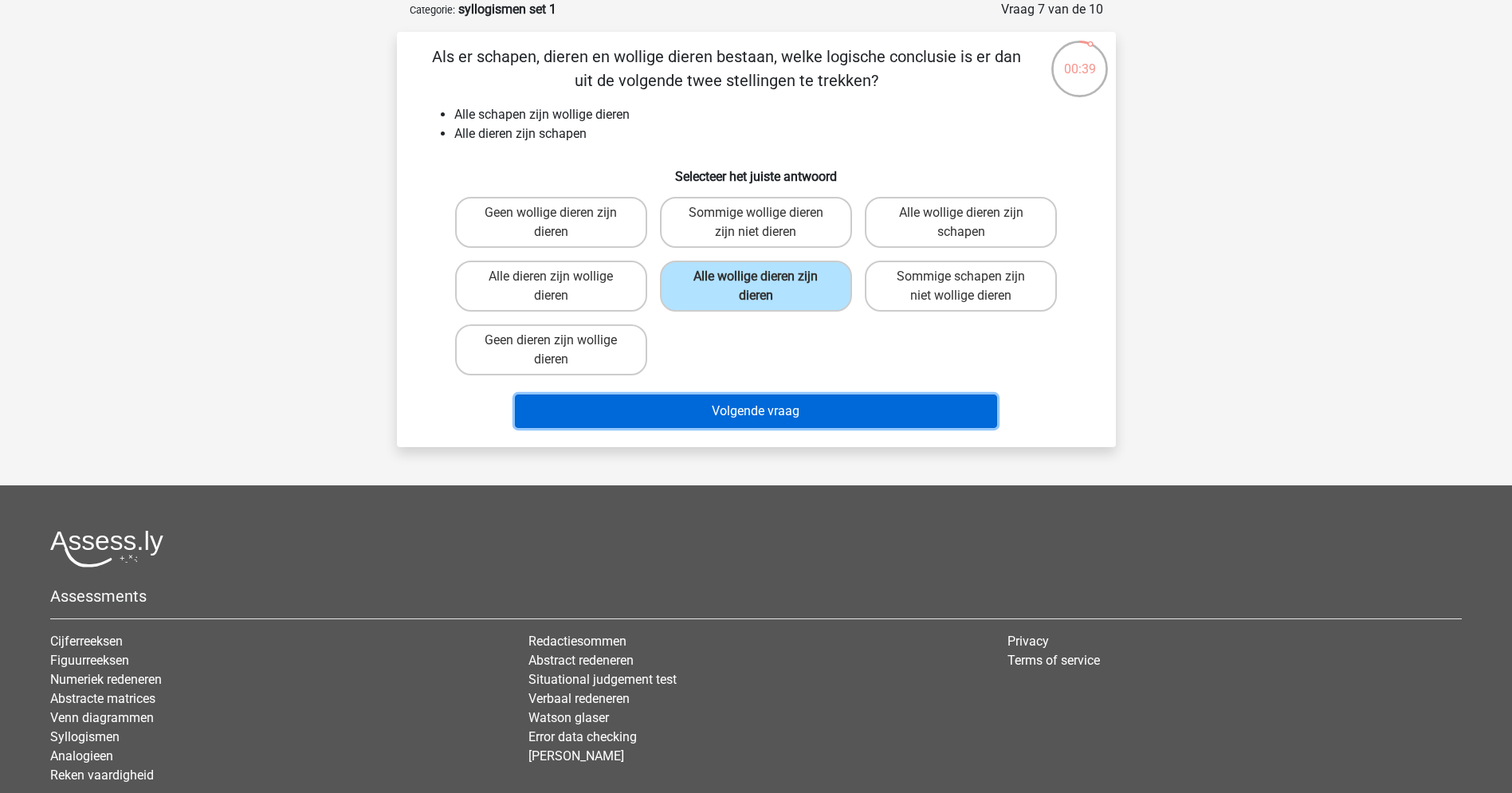
click at [742, 409] on button "Volgende vraag" at bounding box center [756, 411] width 482 height 33
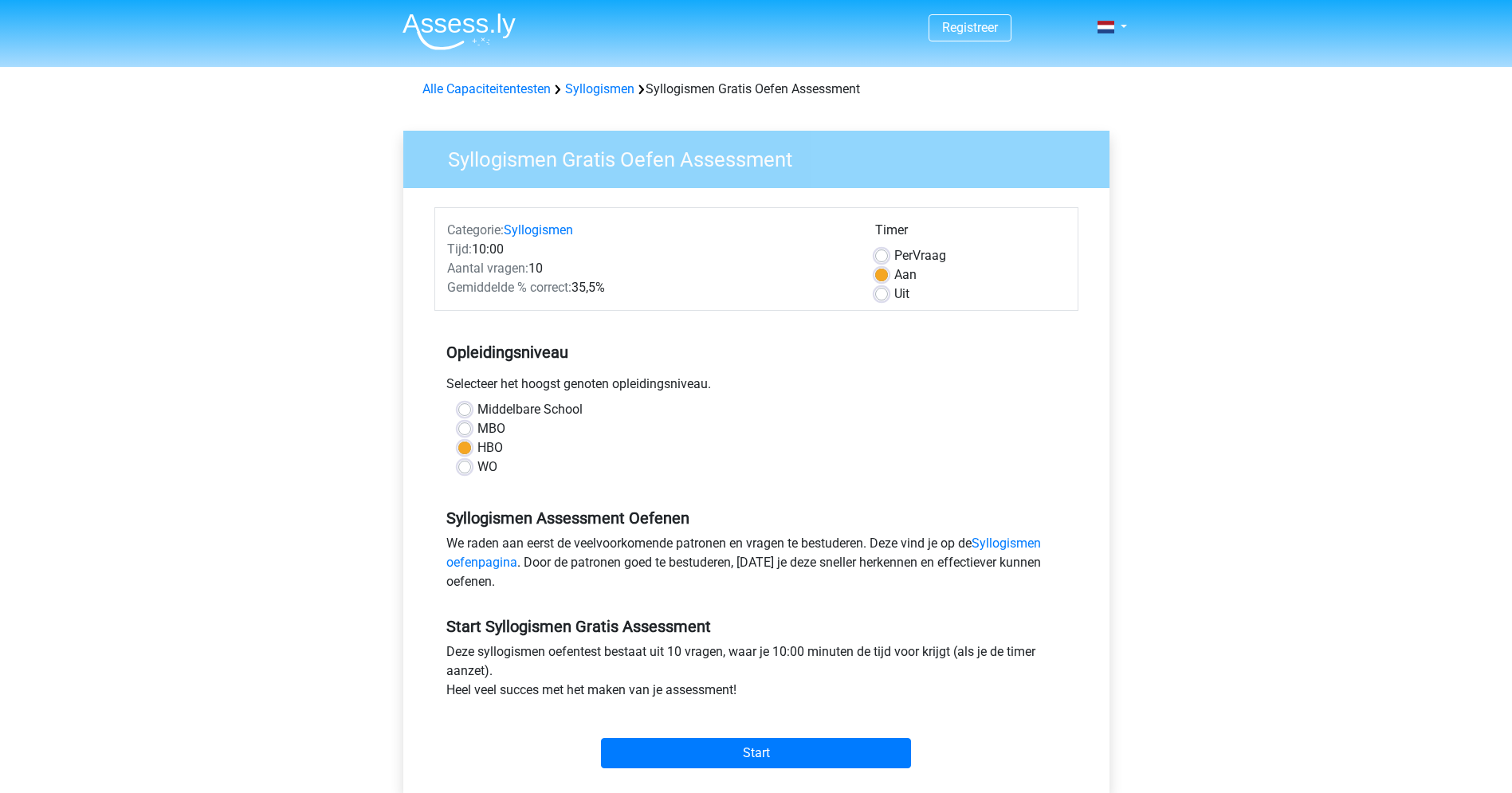
scroll to position [69, 0]
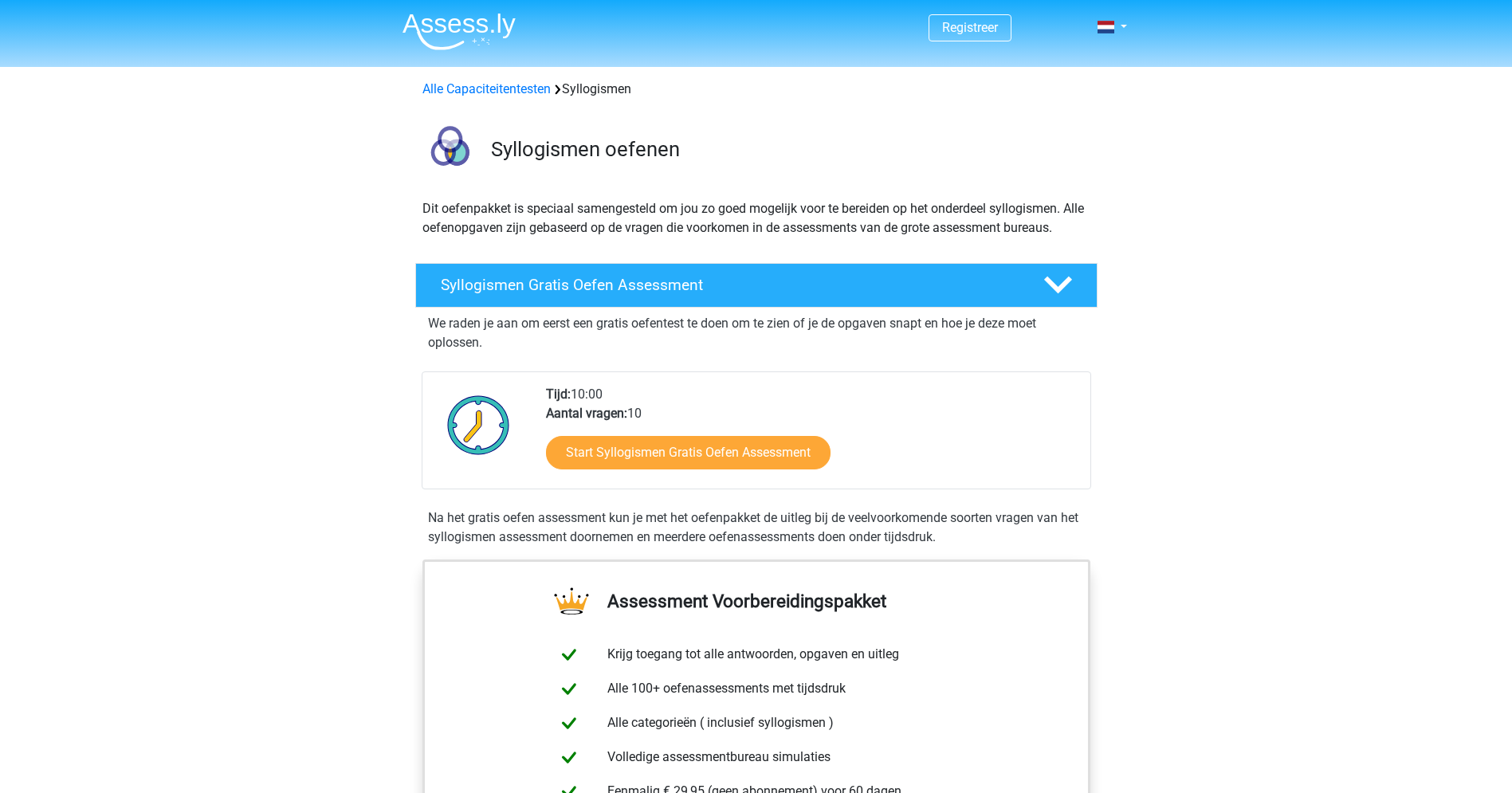
scroll to position [95, 0]
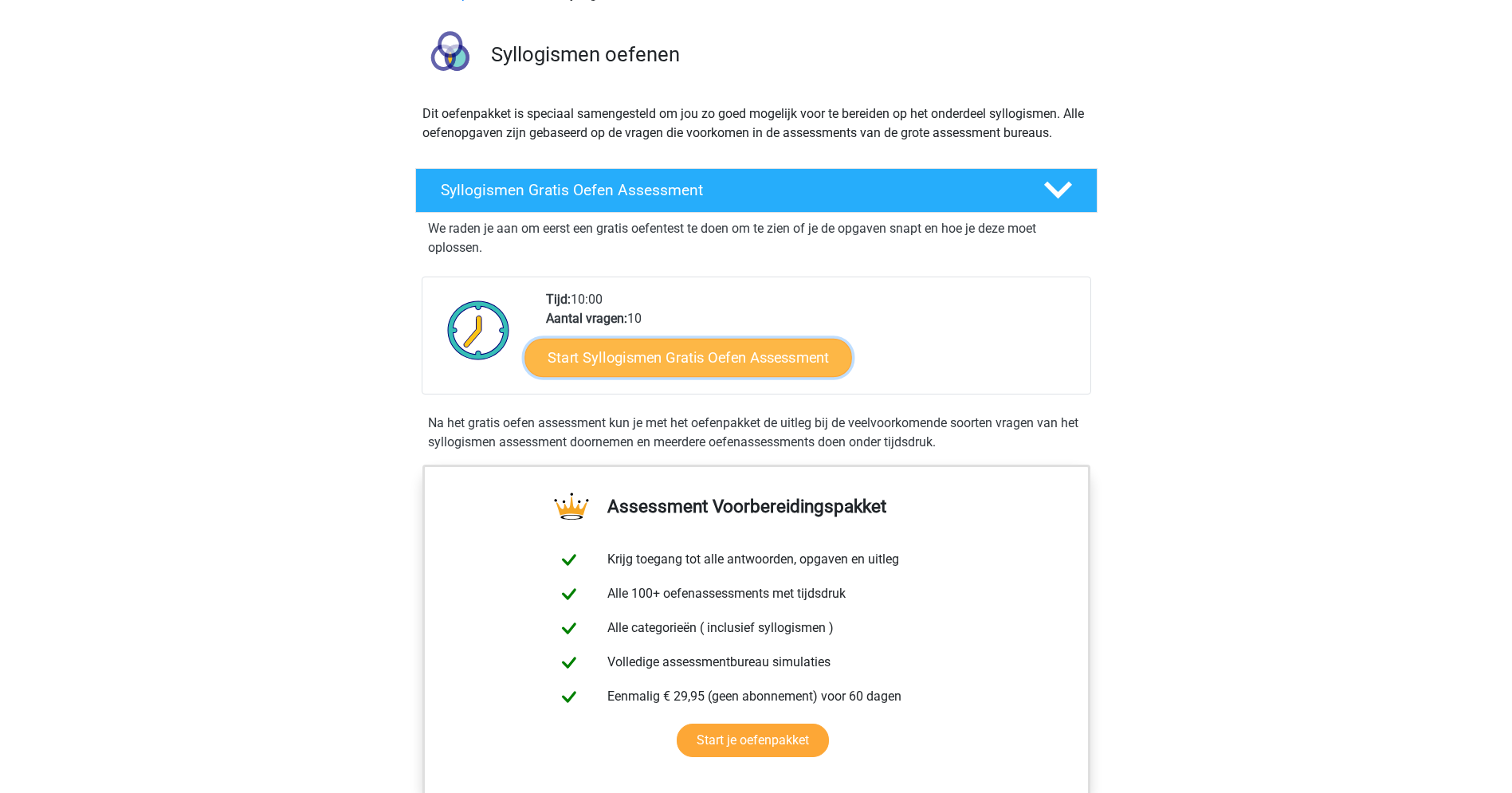
click at [667, 358] on link "Start Syllogismen Gratis Oefen Assessment" at bounding box center [688, 356] width 327 height 38
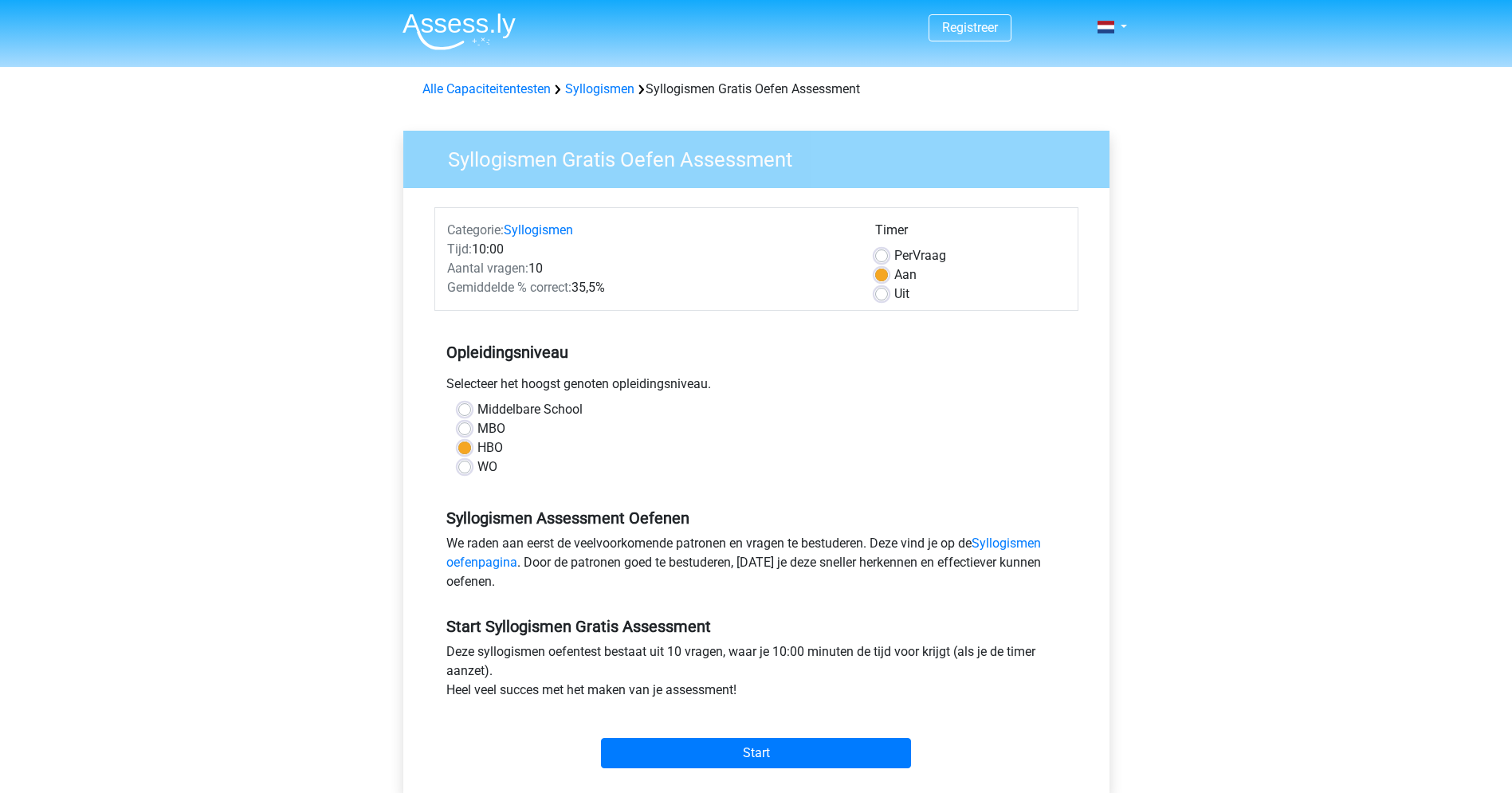
click at [477, 424] on label "MBO" at bounding box center [491, 429] width 28 height 19
click at [464, 424] on input "MBO" at bounding box center [465, 427] width 12 height 16
radio input "true"
click at [466, 454] on div "HBO" at bounding box center [756, 448] width 596 height 19
drag, startPoint x: 460, startPoint y: 484, endPoint x: 468, endPoint y: 477, distance: 10.6
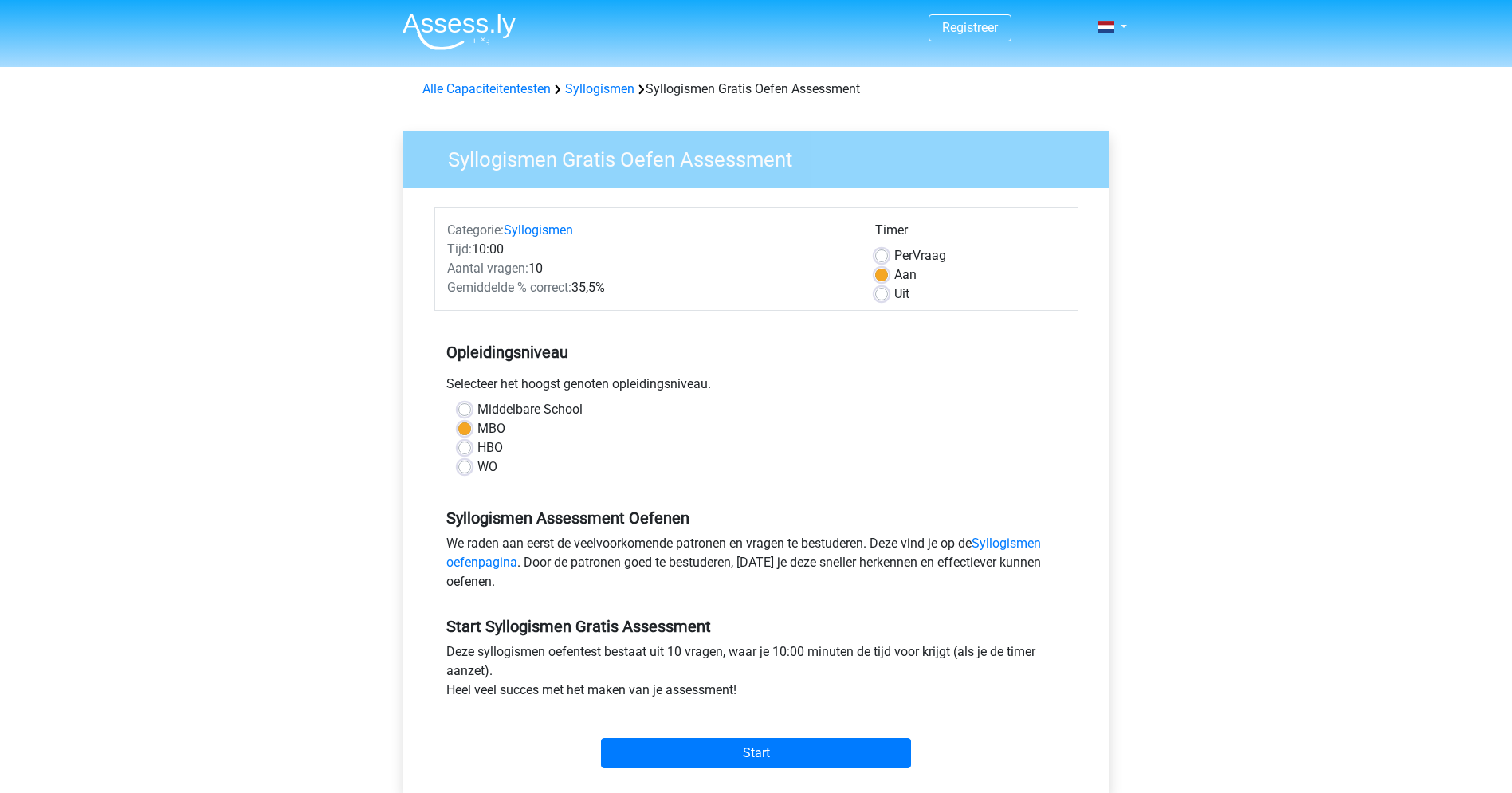
click at [461, 484] on div "Middelbare School MBO HBO WO" at bounding box center [757, 444] width 644 height 89
click at [526, 228] on link "Syllogismen" at bounding box center [538, 230] width 70 height 15
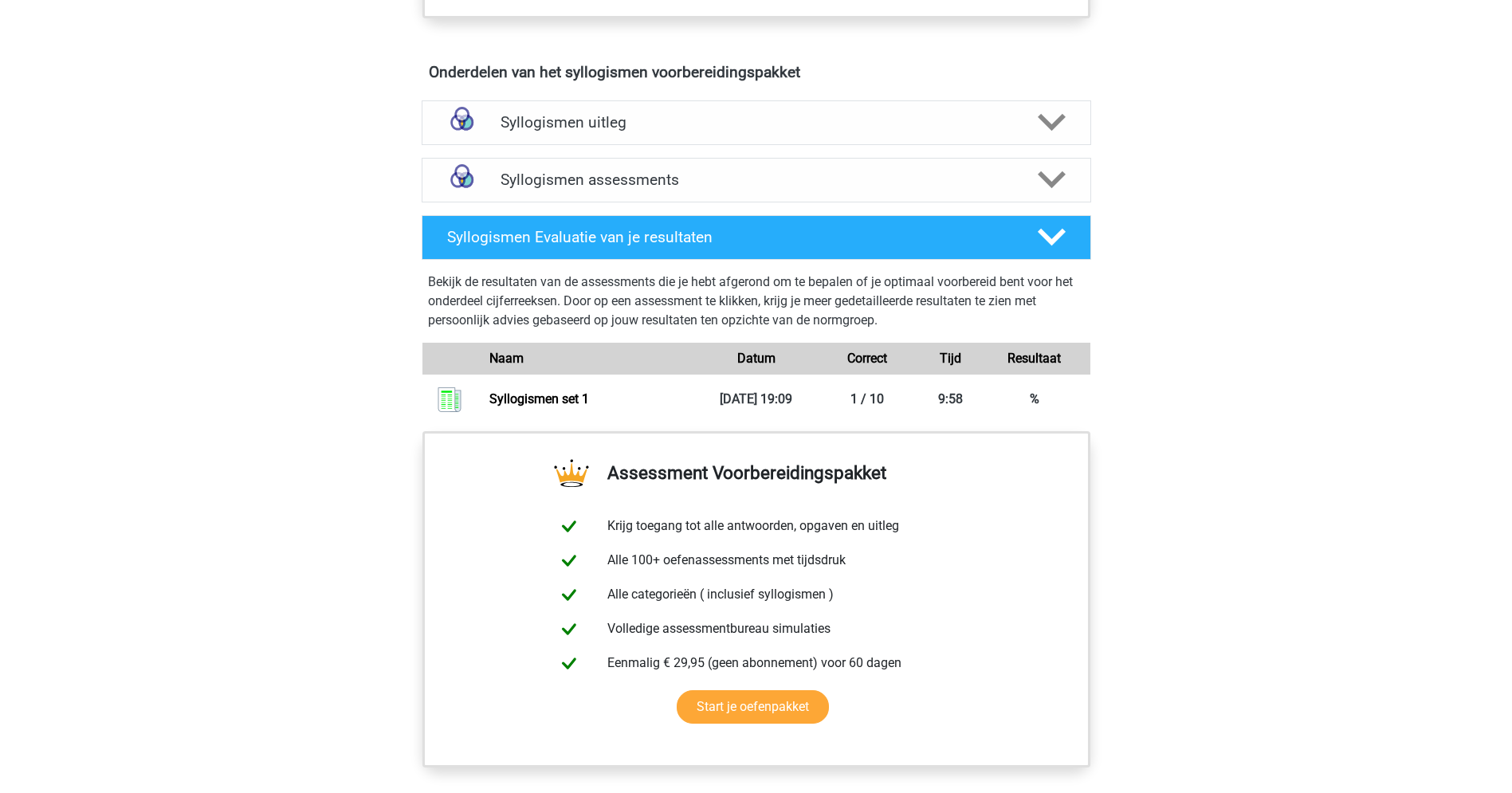
scroll to position [885, 0]
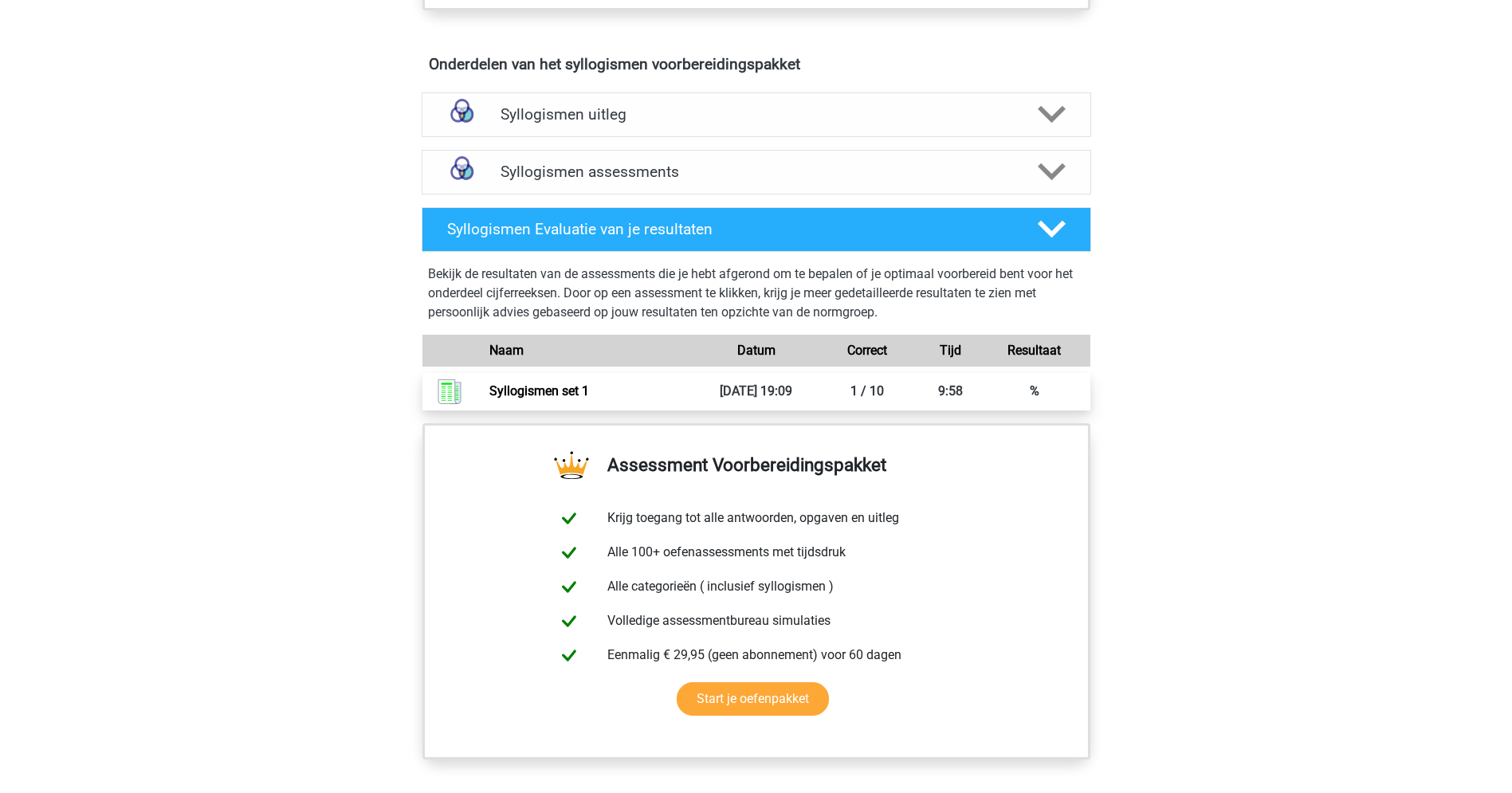
click at [589, 385] on link "Syllogismen set 1" at bounding box center [539, 391] width 99 height 15
click at [1040, 114] on icon at bounding box center [1052, 114] width 28 height 28
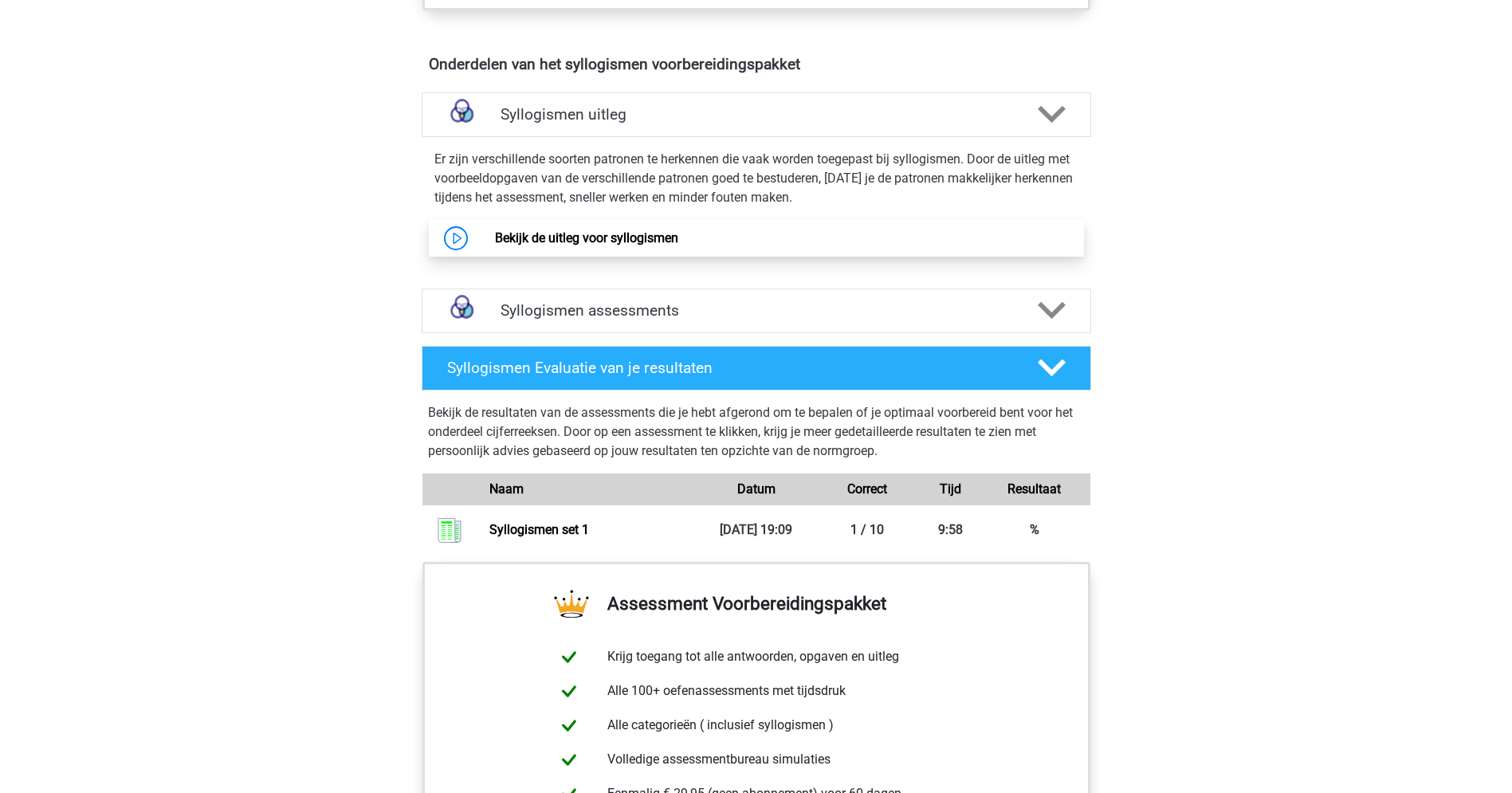
click at [607, 240] on link "Bekijk de uitleg voor syllogismen" at bounding box center [586, 238] width 183 height 15
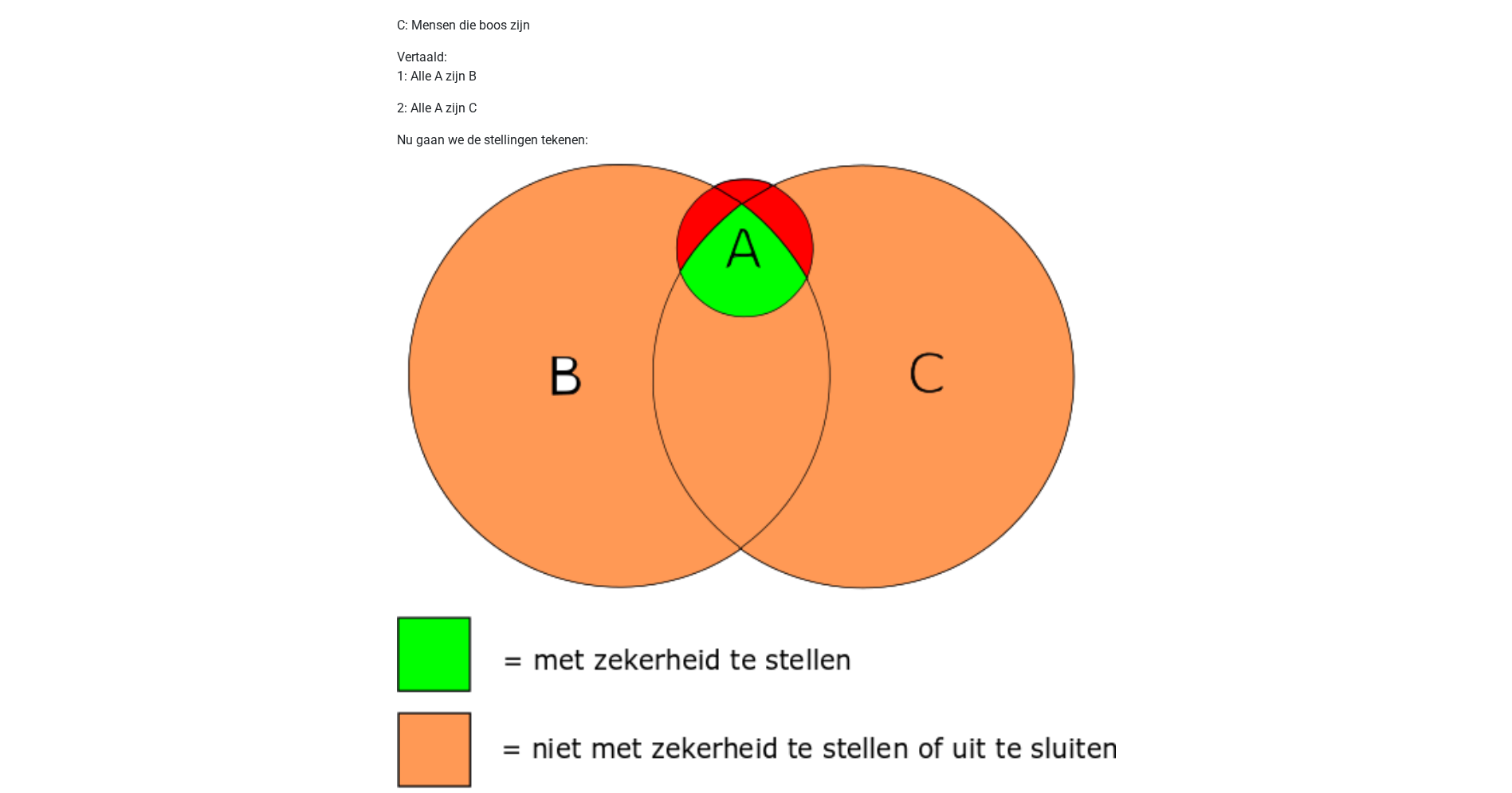
scroll to position [86, 0]
